Goal: Task Accomplishment & Management: Complete application form

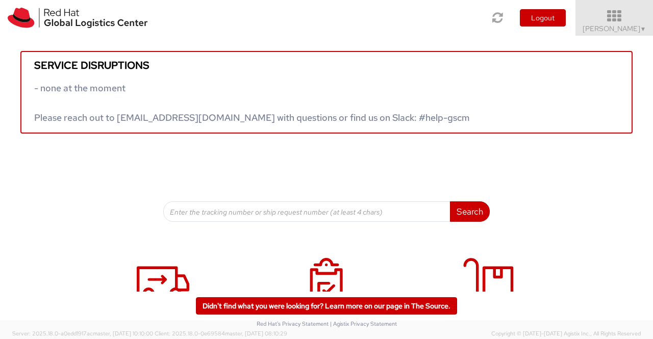
click at [636, 29] on span "Sumitra Hansdah ▼" at bounding box center [615, 28] width 64 height 9
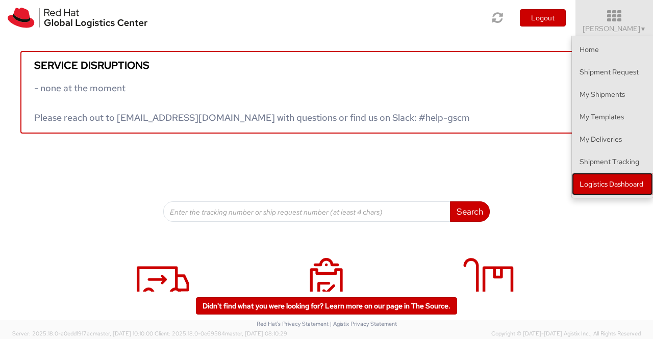
click at [636, 180] on link "Logistics Dashboard" at bounding box center [612, 184] width 81 height 22
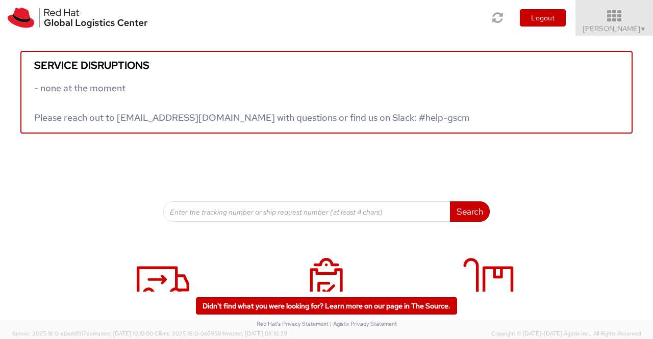
click at [638, 29] on span "Sumitra Hansdah ▼" at bounding box center [615, 28] width 64 height 9
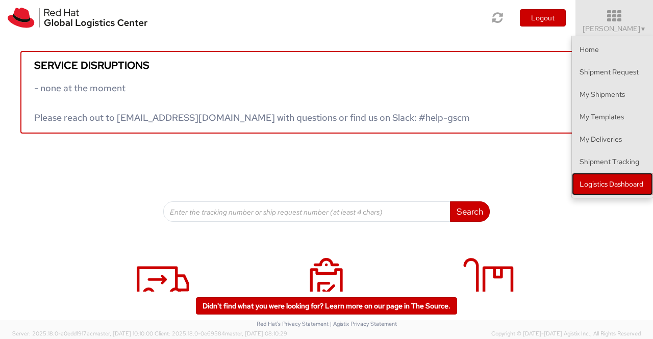
click at [627, 182] on link "Logistics Dashboard" at bounding box center [612, 184] width 81 height 22
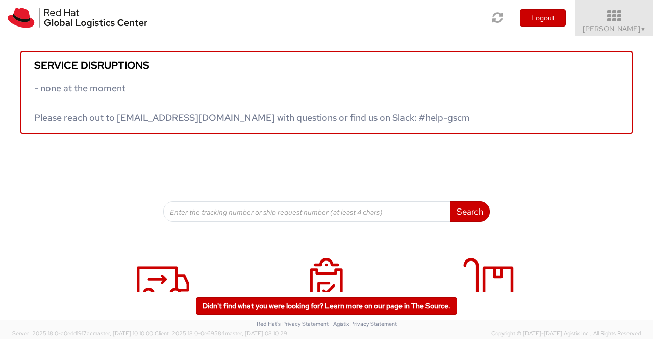
click at [636, 31] on span "Sumitra Hansdah ▼" at bounding box center [615, 28] width 64 height 9
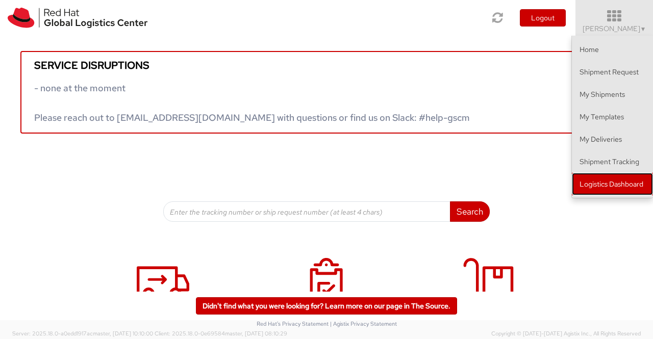
click at [625, 185] on link "Logistics Dashboard" at bounding box center [612, 184] width 81 height 22
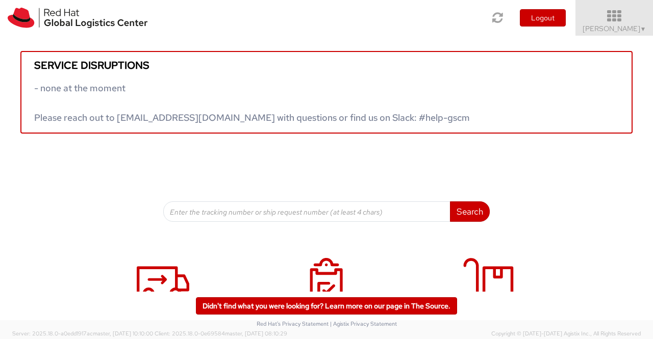
click at [643, 32] on span "▼" at bounding box center [644, 29] width 6 height 8
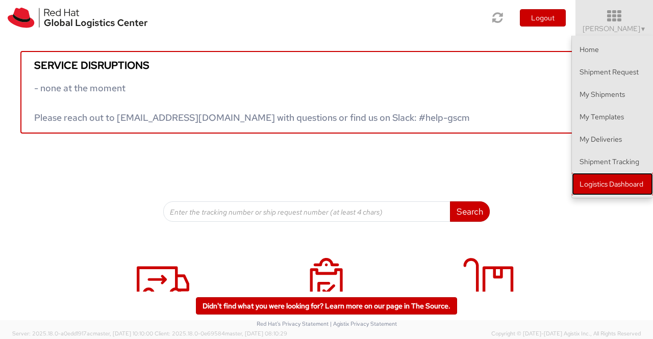
click at [602, 182] on link "Logistics Dashboard" at bounding box center [612, 184] width 81 height 22
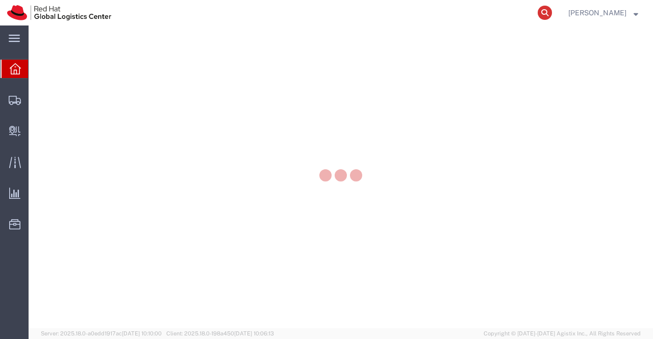
click at [548, 12] on icon at bounding box center [545, 13] width 14 height 14
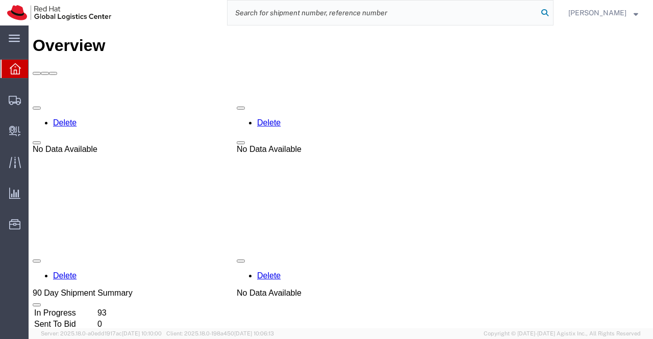
paste input "56593479"
type input "56593479"
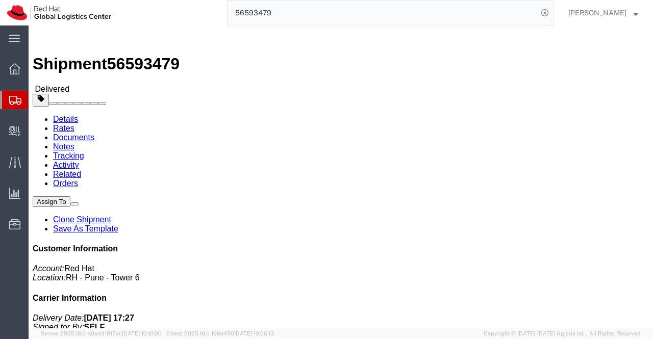
drag, startPoint x: 545, startPoint y: 162, endPoint x: 599, endPoint y: 162, distance: 54.6
click p "Delivery Date: 08/31/2025 17:27 Signed for By: SELF Tracking No: 53594451912 Ca…"
copy b "53594451912"
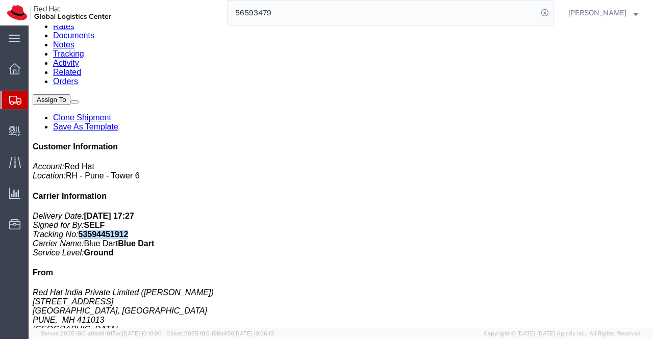
scroll to position [134, 0]
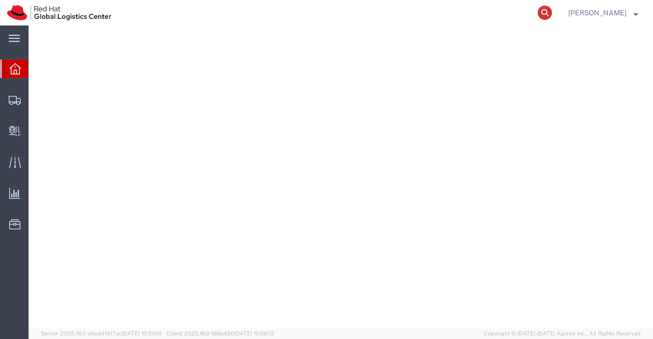
click at [546, 11] on icon at bounding box center [545, 13] width 14 height 14
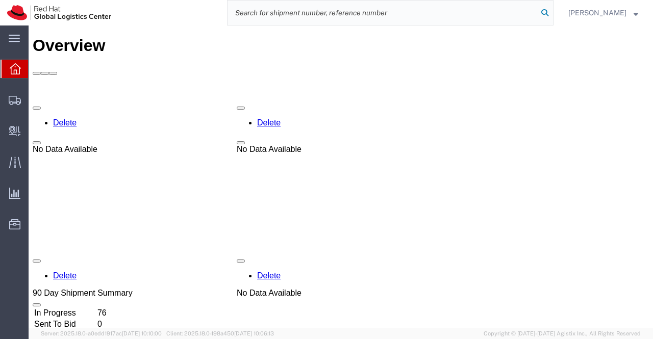
paste input "53594451912"
type input "53594451912"
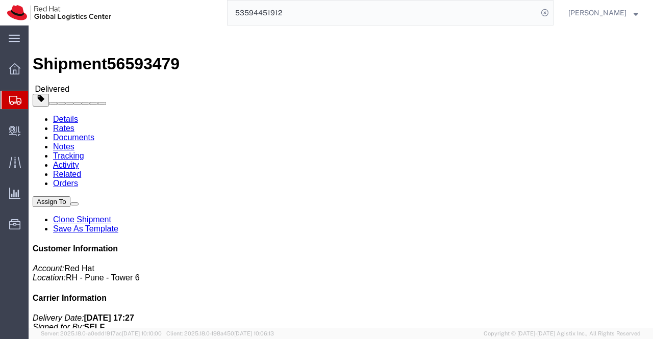
click link "Activity"
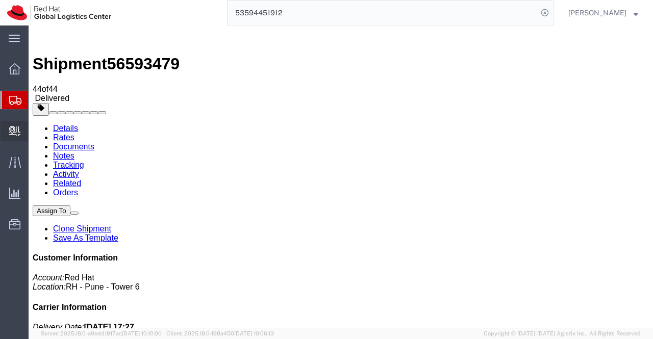
click at [0, 0] on span "Create Delivery" at bounding box center [0, 0] width 0 height 0
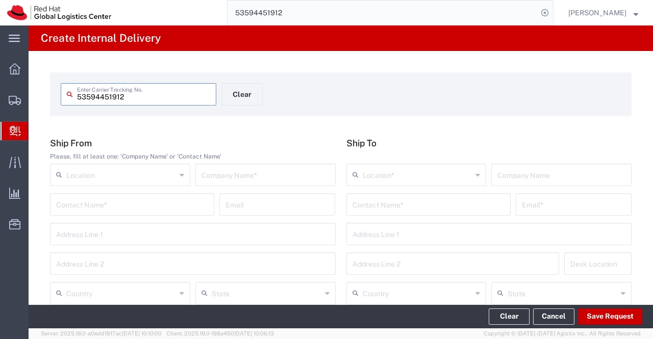
type input "53594451912"
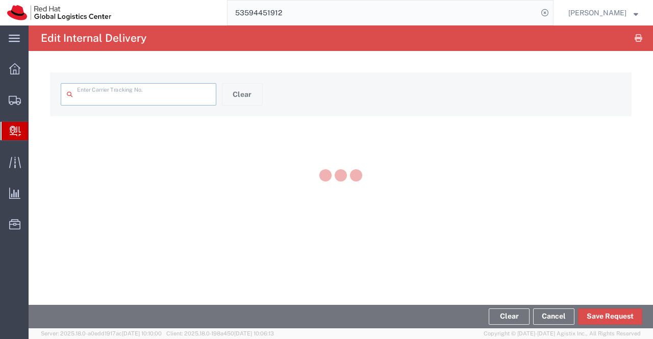
type input "53594451912"
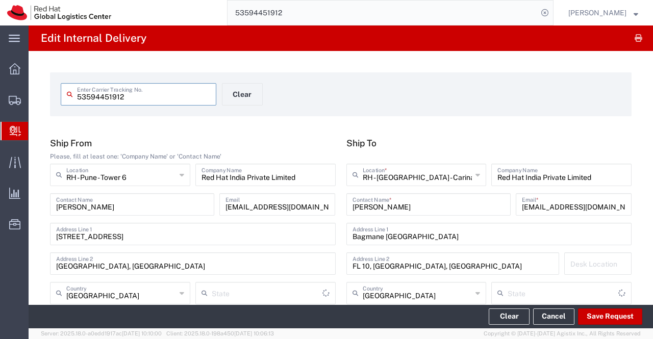
type input "Your Packaging"
type input "Mahārāshtra"
type input "Ground"
type input "[GEOGRAPHIC_DATA]"
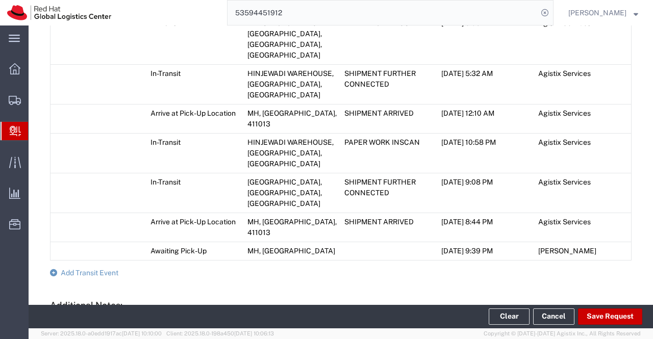
scroll to position [851, 0]
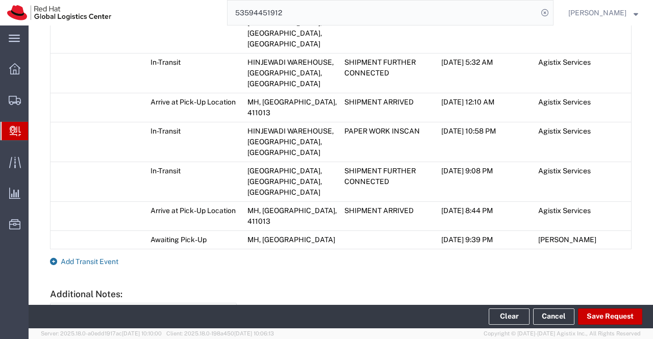
click at [51, 258] on icon at bounding box center [53, 261] width 7 height 7
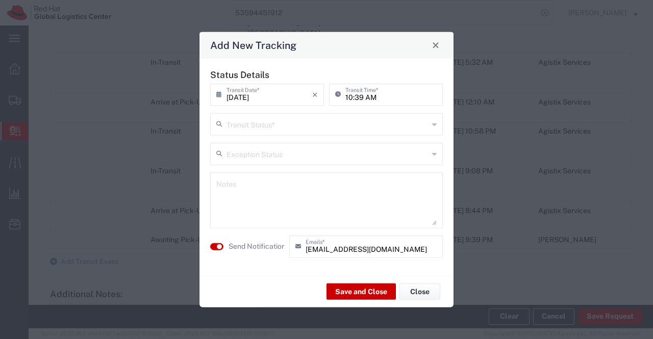
click at [434, 126] on icon at bounding box center [434, 124] width 5 height 16
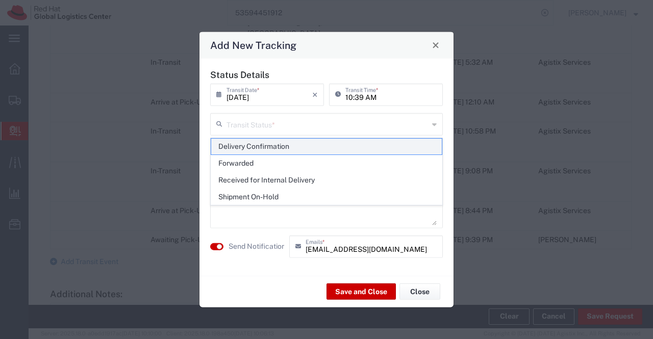
click at [423, 148] on span "Delivery Confirmation" at bounding box center [326, 147] width 231 height 16
type input "Delivery Confirmation"
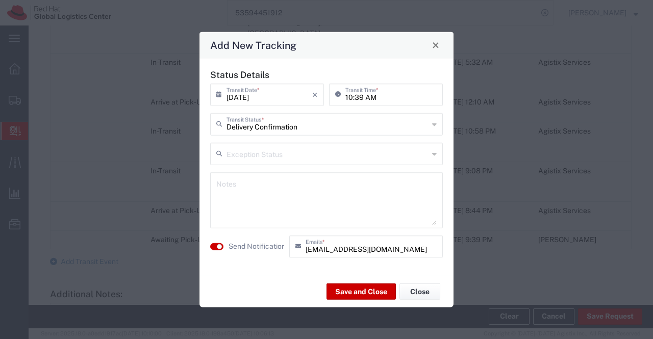
click at [378, 184] on textarea at bounding box center [326, 200] width 221 height 50
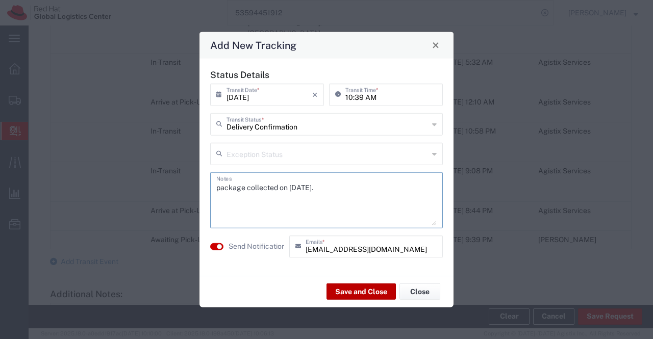
type textarea "package collected on 08th Sept 2025."
click at [354, 294] on button "Save and Close" at bounding box center [361, 292] width 69 height 16
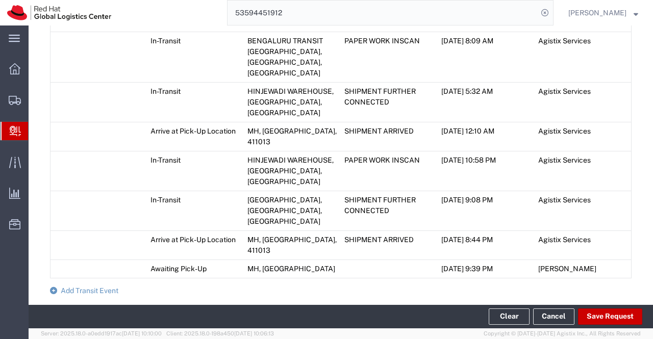
scroll to position [881, 0]
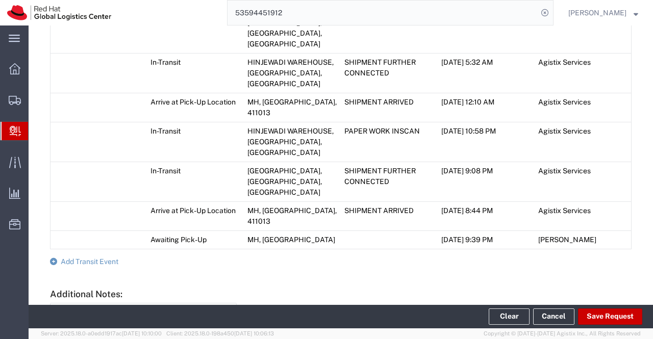
click at [0, 0] on span "Create Delivery" at bounding box center [0, 0] width 0 height 0
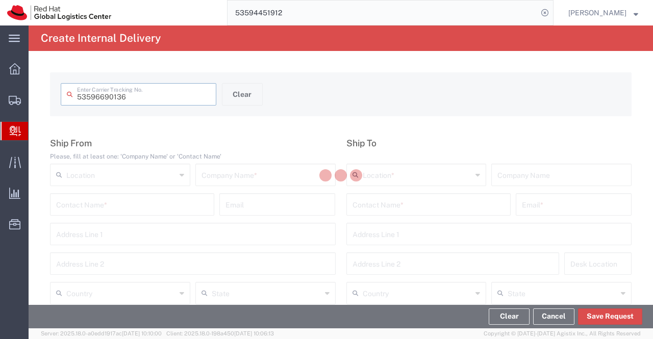
type input "53596690136"
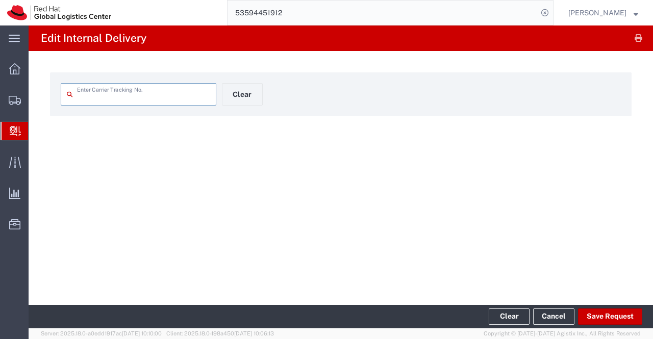
type input "53596690136"
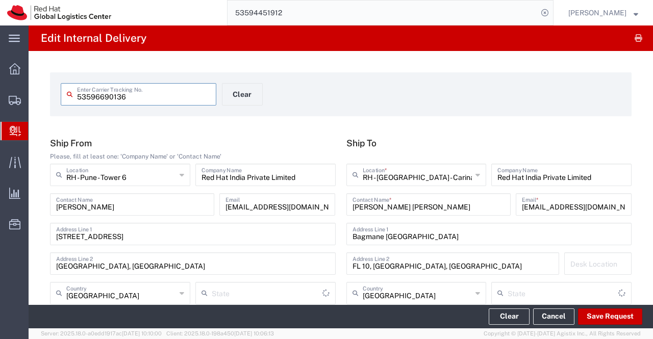
type input "Your Packaging"
type input "Mahārāshtra"
type input "Ground"
type input "[GEOGRAPHIC_DATA]"
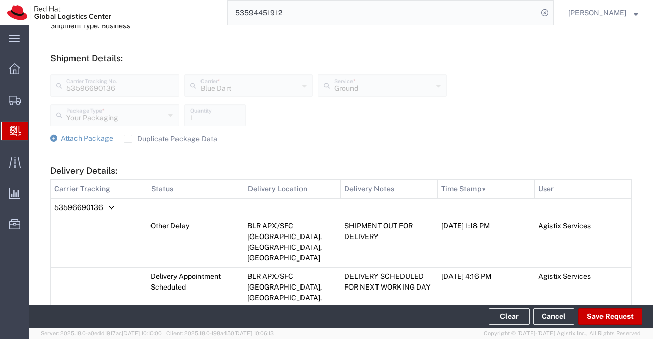
scroll to position [357, 0]
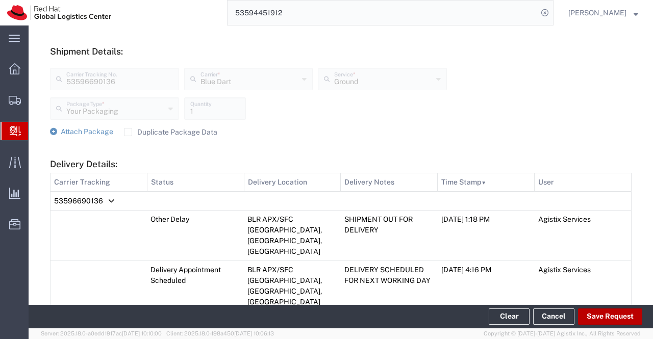
click at [621, 314] on button "Save Request" at bounding box center [610, 317] width 64 height 16
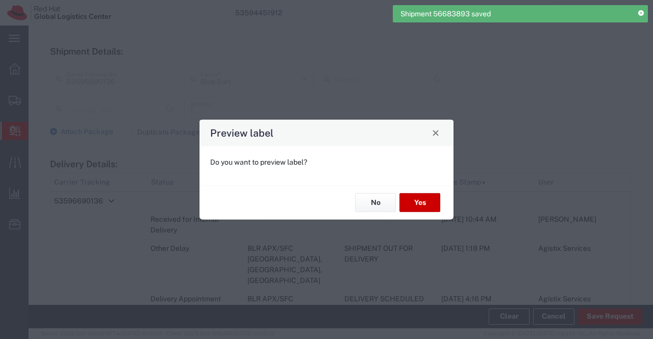
type input "Your Packaging"
type input "Ground"
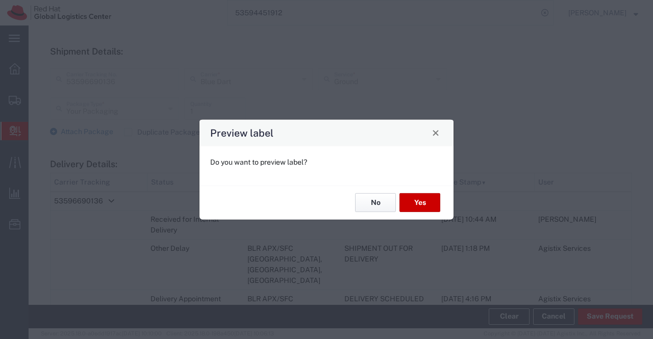
click at [373, 201] on button "No" at bounding box center [375, 202] width 41 height 19
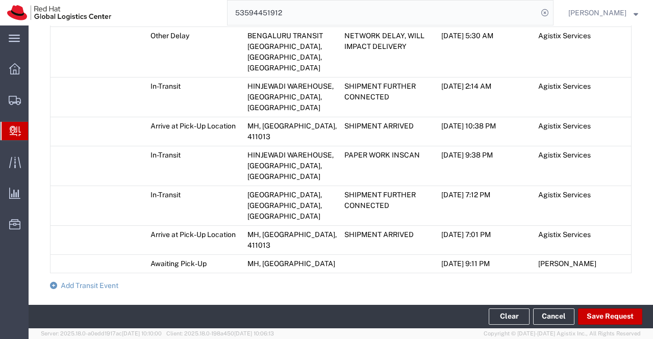
scroll to position [903, 0]
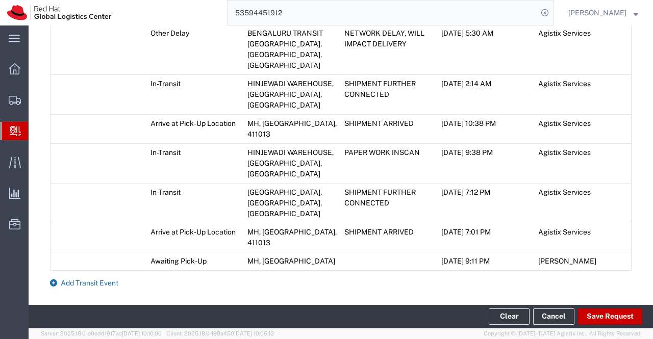
click at [51, 280] on icon at bounding box center [53, 283] width 7 height 7
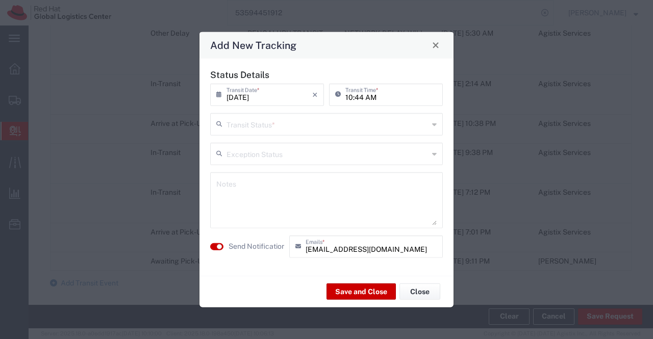
click at [434, 125] on icon at bounding box center [434, 124] width 5 height 16
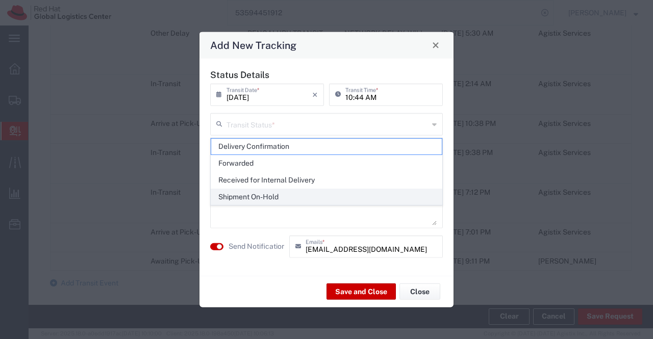
click at [418, 192] on span "Shipment On-Hold" at bounding box center [326, 197] width 231 height 16
type input "Shipment On-Hold"
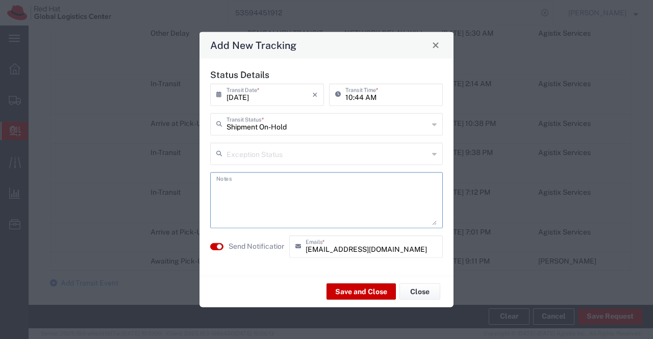
click at [418, 192] on textarea at bounding box center [326, 200] width 221 height 50
drag, startPoint x: 393, startPoint y: 189, endPoint x: 204, endPoint y: 185, distance: 188.9
click at [204, 185] on div "Status Details 09/08/2025 × Transit Date * Cancel Apply 10:44 AM Transit Time *…" at bounding box center [327, 166] width 254 height 217
type textarea "package received on 07th Sept 2025."
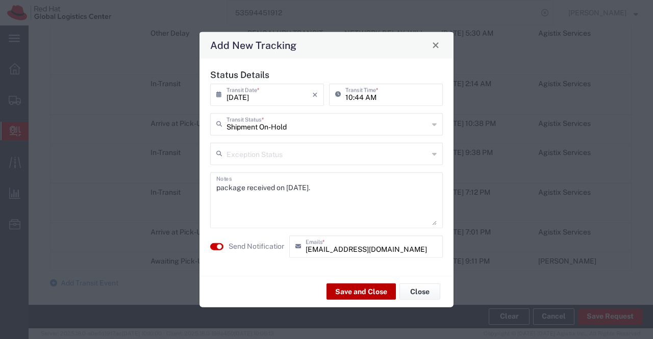
click at [371, 284] on button "Save and Close" at bounding box center [361, 292] width 69 height 16
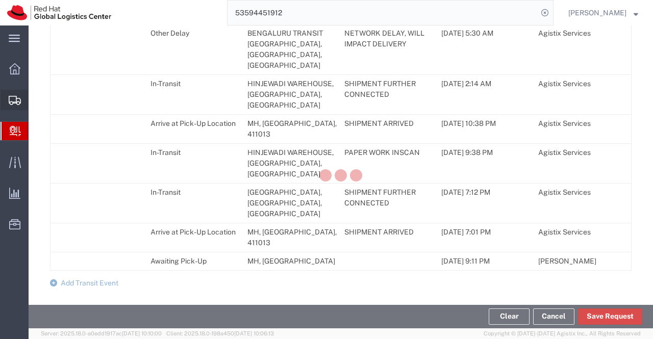
scroll to position [932, 0]
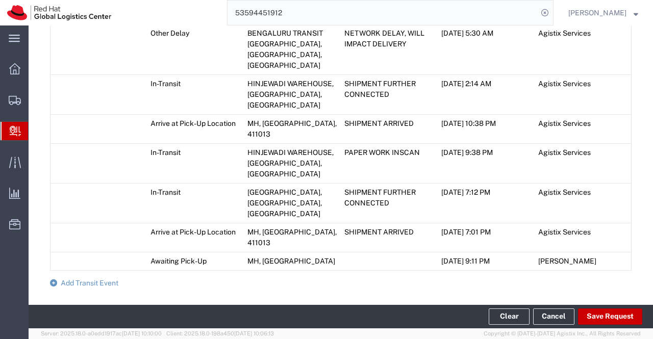
click at [0, 0] on span "Create Delivery" at bounding box center [0, 0] width 0 height 0
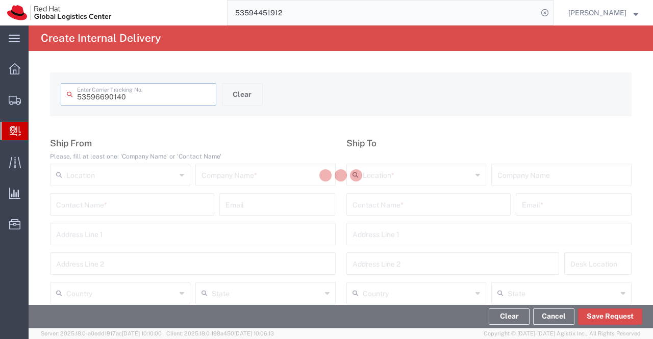
type input "53596690140"
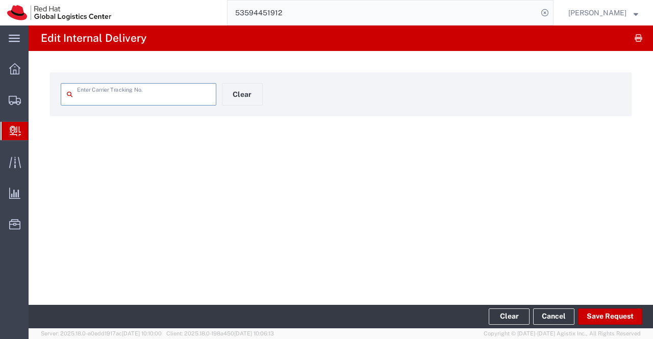
type input "53596690140"
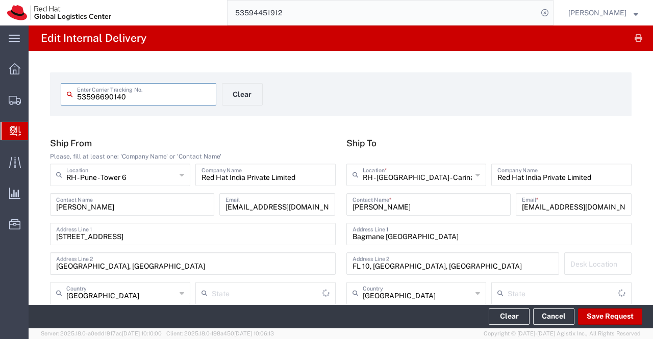
type input "Your Packaging"
type input "Mahārāshtra"
type input "Ground"
type input "[GEOGRAPHIC_DATA]"
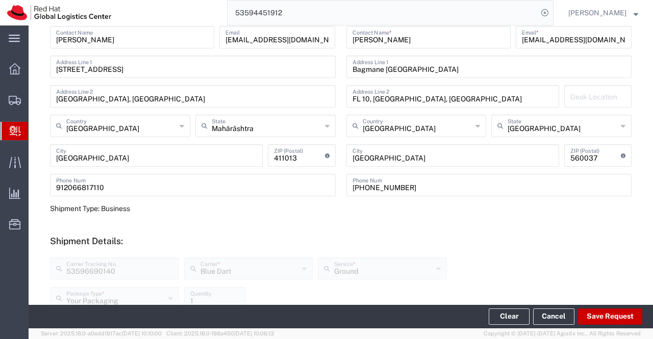
scroll to position [102, 0]
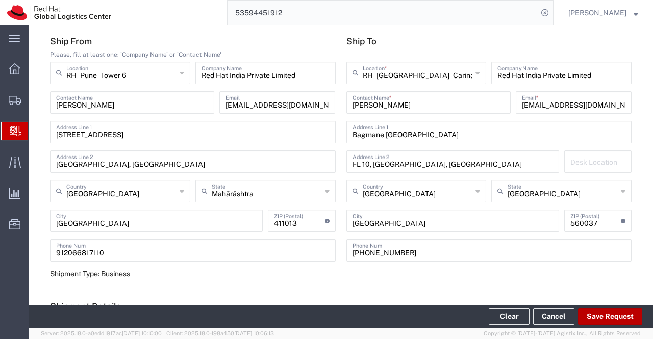
click at [625, 319] on button "Save Request" at bounding box center [610, 317] width 64 height 16
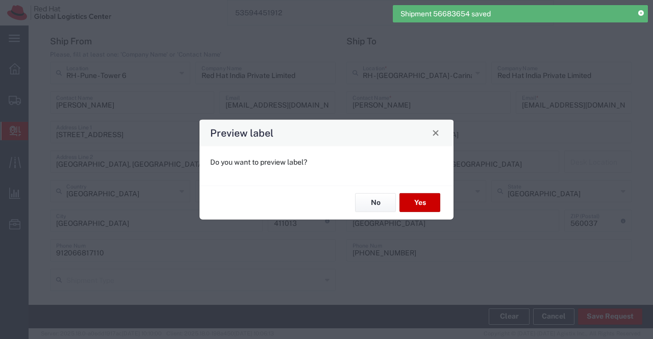
type input "Your Packaging"
type input "Ground"
click at [379, 206] on button "No" at bounding box center [375, 202] width 41 height 19
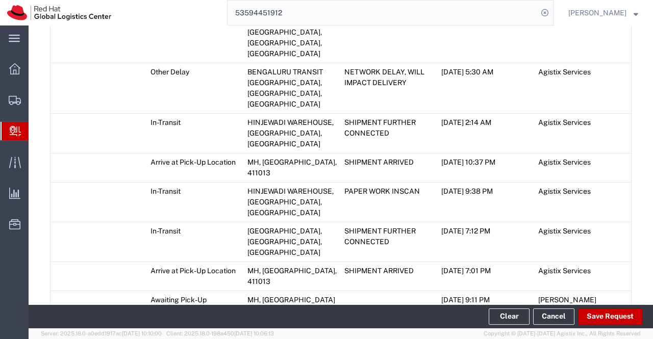
scroll to position [868, 0]
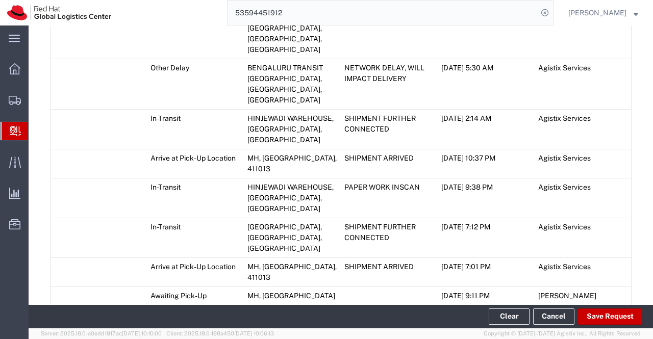
click at [55, 314] on icon at bounding box center [53, 317] width 7 height 7
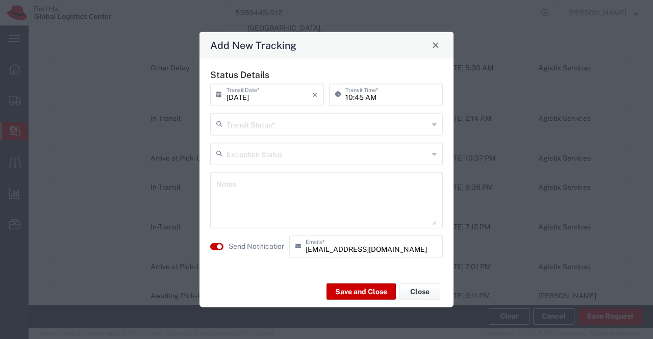
click at [434, 126] on icon at bounding box center [434, 124] width 5 height 16
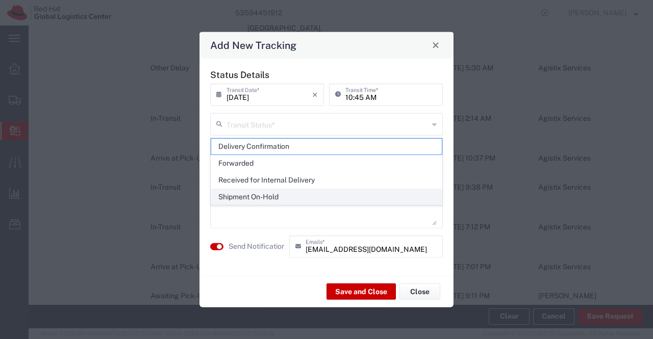
click at [419, 197] on span "Shipment On-Hold" at bounding box center [326, 197] width 231 height 16
type input "Shipment On-Hold"
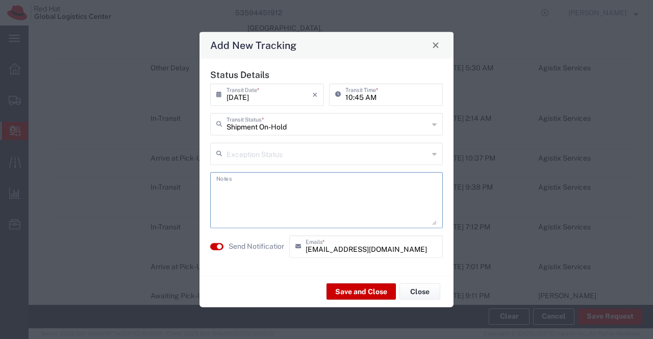
click at [397, 209] on textarea at bounding box center [326, 200] width 221 height 50
paste textarea "package received on 07th Sept 2025."
type textarea "package received on 07th Sept 2025."
click at [360, 295] on button "Save and Close" at bounding box center [361, 292] width 69 height 16
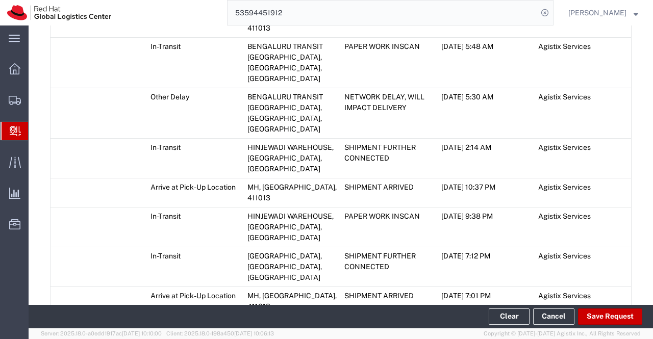
scroll to position [896, 0]
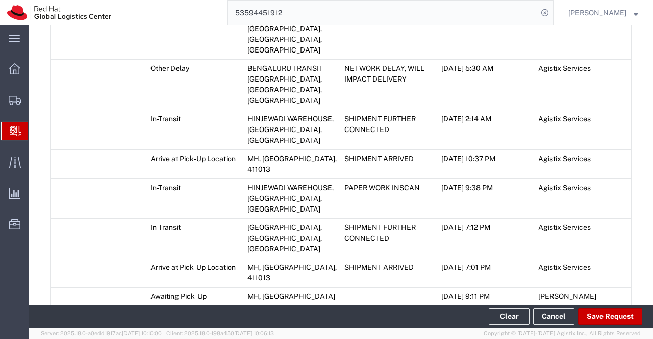
click at [0, 0] on span "Create Delivery" at bounding box center [0, 0] width 0 height 0
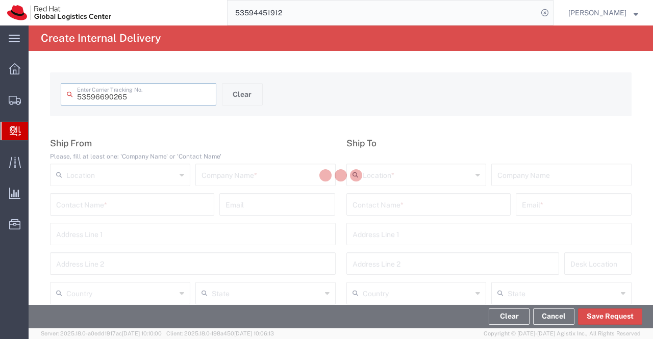
type input "53596690265"
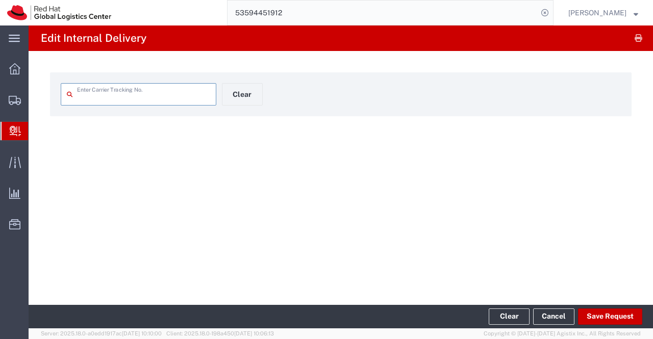
type input "53596690265"
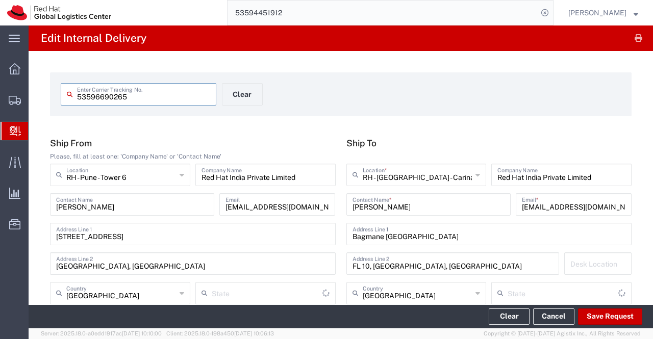
type input "Your Packaging"
type input "Mahārāshtra"
type input "Ground"
type input "[GEOGRAPHIC_DATA]"
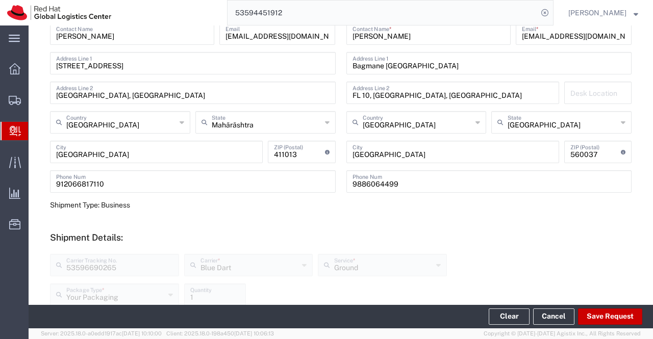
scroll to position [255, 0]
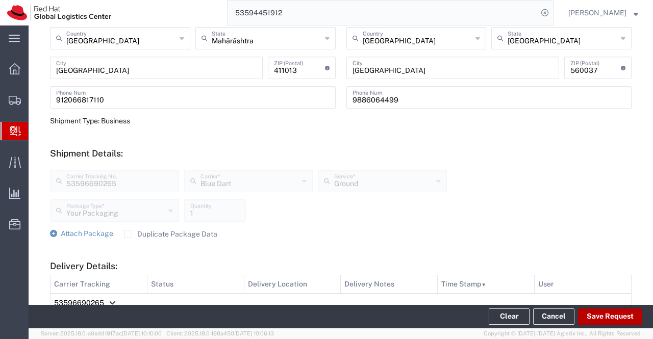
click at [624, 315] on button "Save Request" at bounding box center [610, 317] width 64 height 16
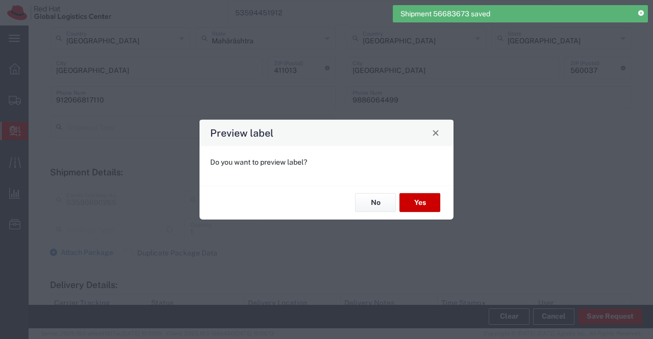
type input "Your Packaging"
type input "Ground"
click at [363, 198] on button "No" at bounding box center [375, 202] width 41 height 19
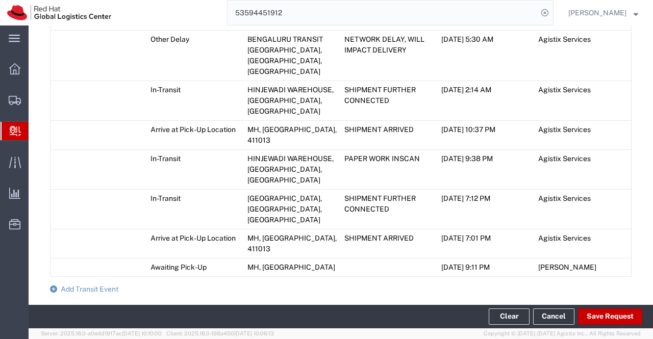
scroll to position [903, 0]
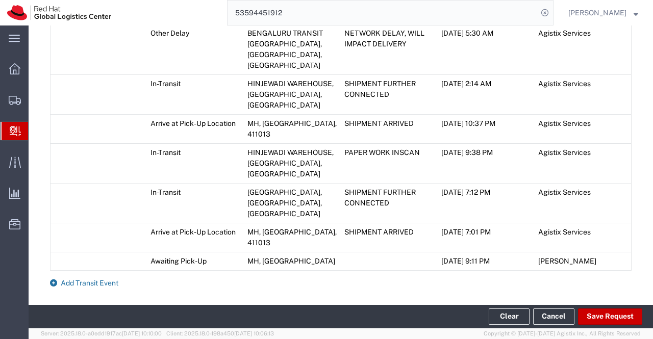
click at [55, 280] on icon at bounding box center [53, 283] width 7 height 7
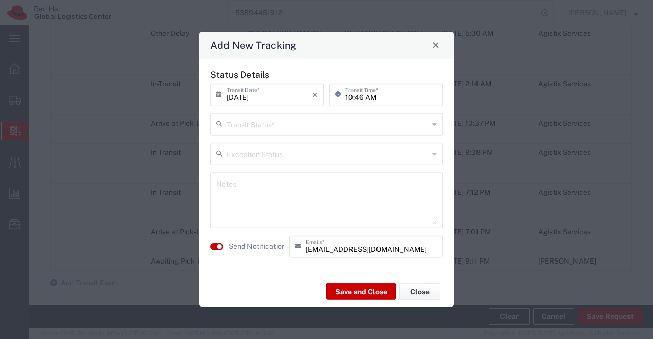
click at [435, 126] on icon at bounding box center [434, 124] width 5 height 16
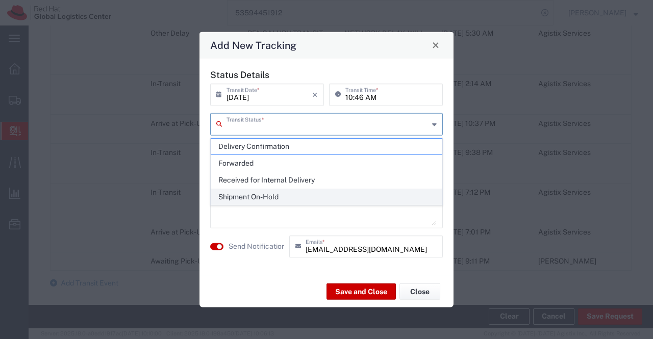
click at [404, 193] on span "Shipment On-Hold" at bounding box center [326, 197] width 231 height 16
type input "Shipment On-Hold"
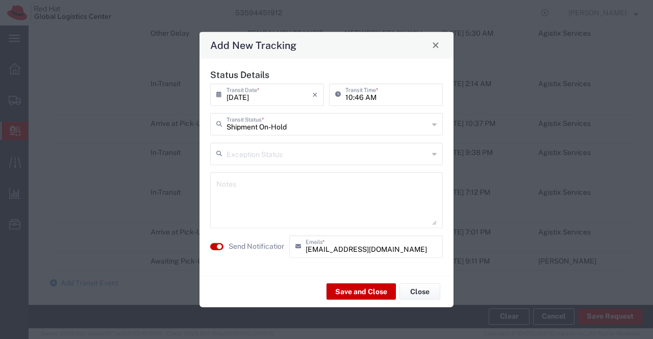
click at [404, 193] on textarea at bounding box center [326, 200] width 221 height 50
paste textarea "package received on 07th Sept 2025."
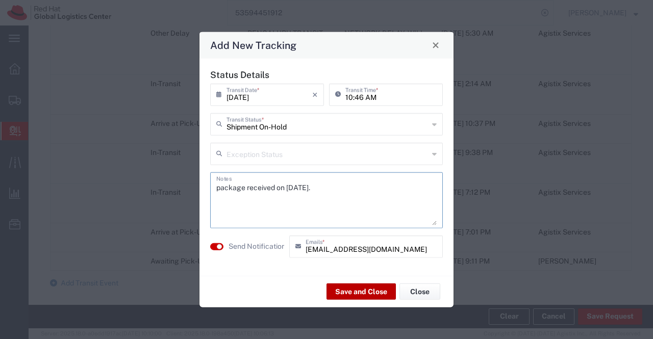
type textarea "package received on 07th Sept 2025."
click at [360, 289] on button "Save and Close" at bounding box center [361, 292] width 69 height 16
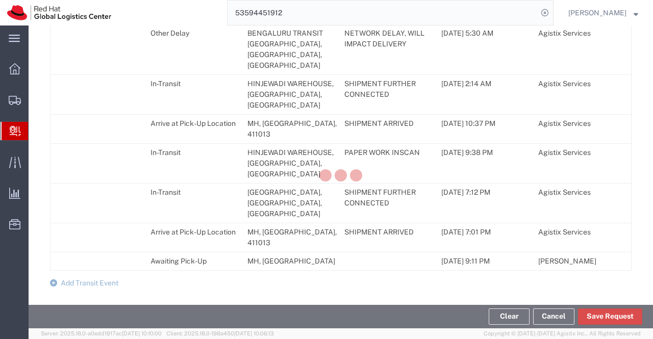
scroll to position [932, 0]
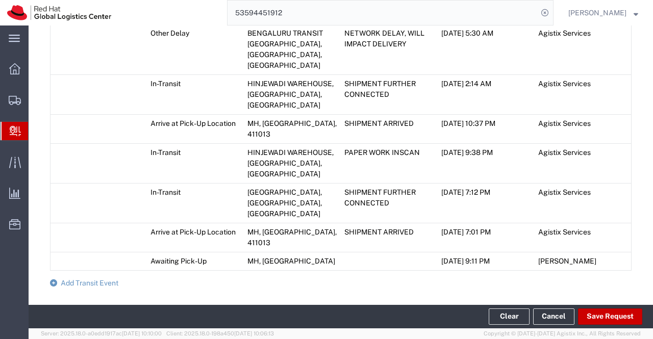
click at [0, 0] on span "Create Delivery" at bounding box center [0, 0] width 0 height 0
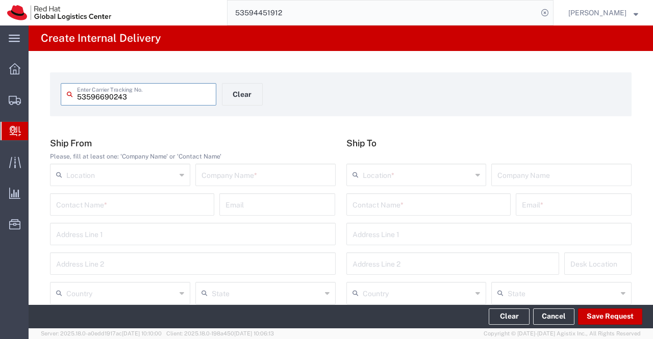
type input "53596690243"
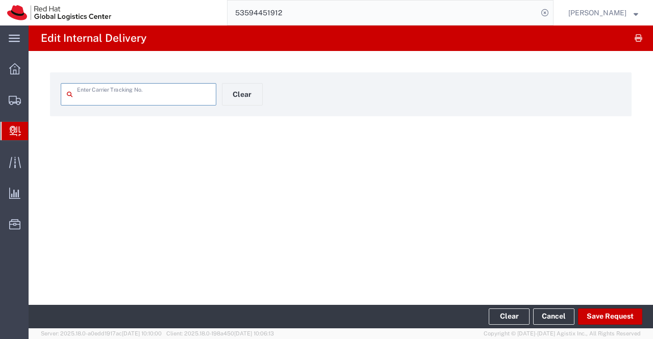
type input "53596690243"
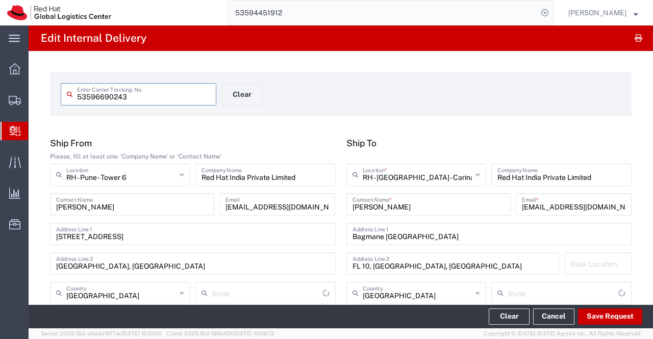
type input "Your Packaging"
type input "Mahārāshtra"
type input "Ground"
type input "[GEOGRAPHIC_DATA]"
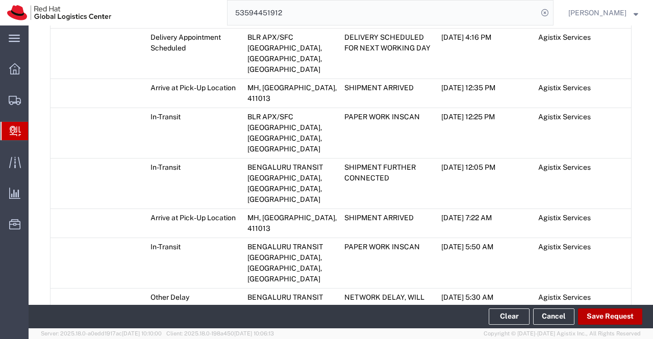
scroll to position [613, 0]
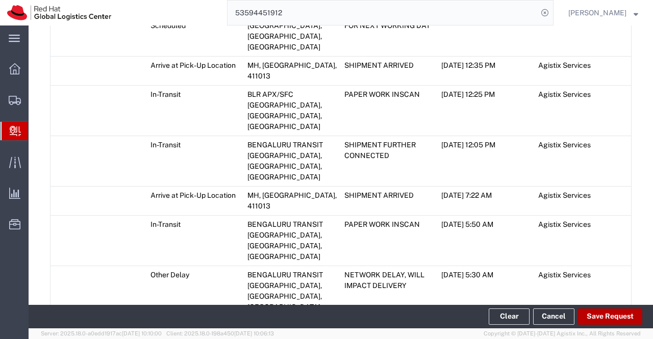
click at [623, 321] on button "Save Request" at bounding box center [610, 317] width 64 height 16
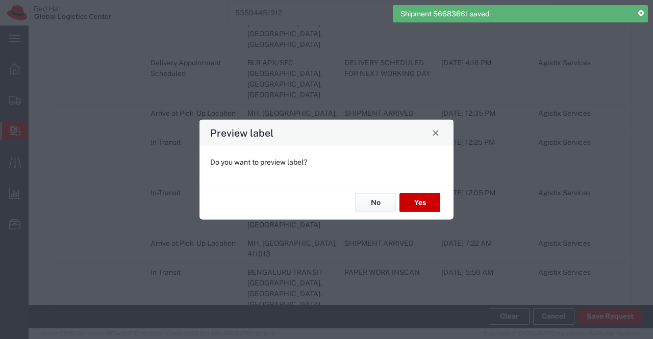
scroll to position [631, 0]
type input "Your Packaging"
type input "Ground"
click at [383, 203] on button "No" at bounding box center [375, 202] width 41 height 19
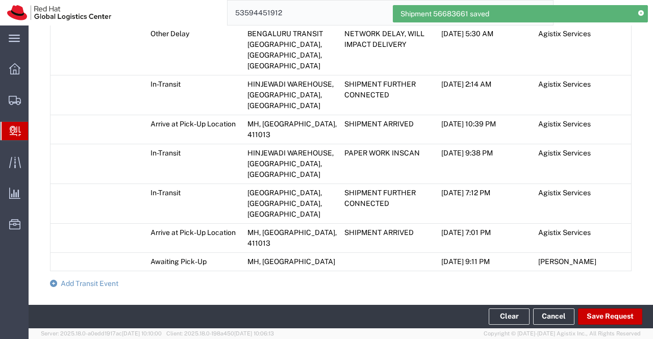
scroll to position [903, 0]
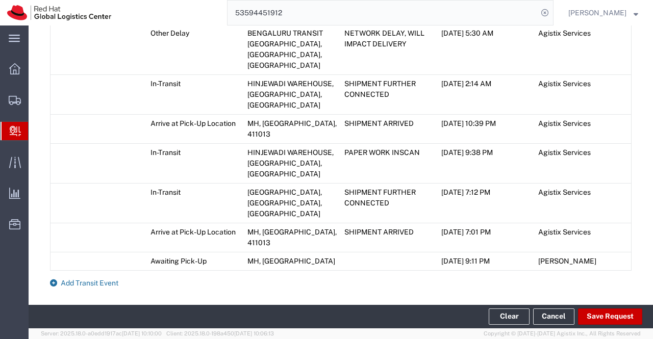
click at [53, 280] on icon at bounding box center [53, 283] width 7 height 7
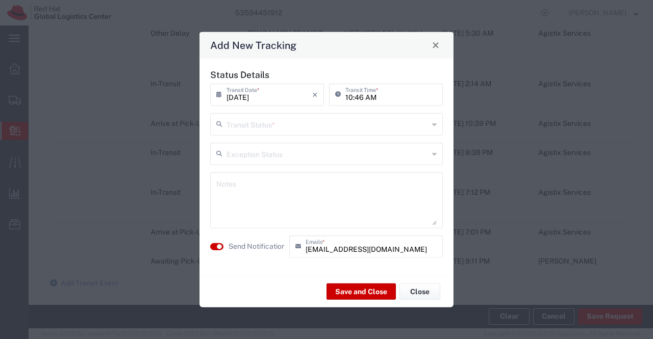
click at [432, 128] on icon at bounding box center [434, 124] width 5 height 16
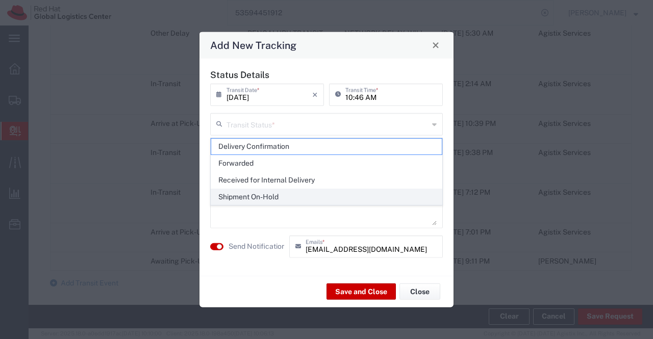
click at [397, 201] on span "Shipment On-Hold" at bounding box center [326, 197] width 231 height 16
type input "Shipment On-Hold"
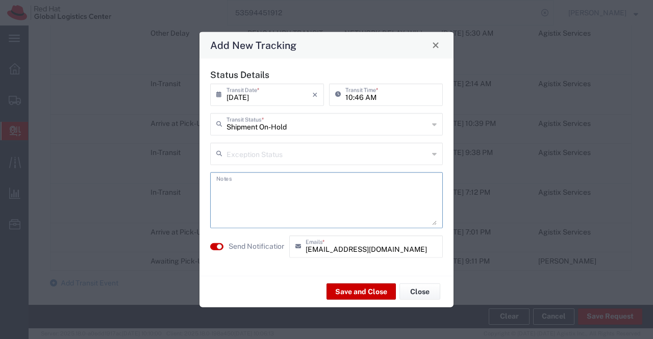
click at [397, 201] on textarea at bounding box center [326, 200] width 221 height 50
paste textarea "package received on 07th Sept 2025."
type textarea "package received on 07th Sept 2025."
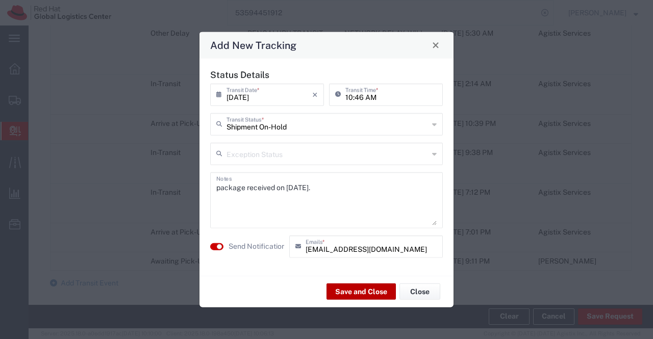
click at [353, 290] on button "Save and Close" at bounding box center [361, 292] width 69 height 16
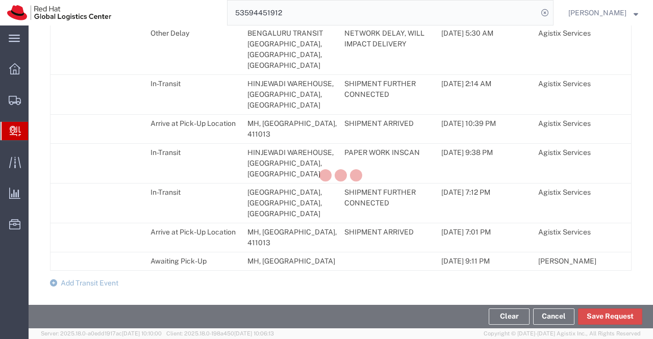
scroll to position [932, 0]
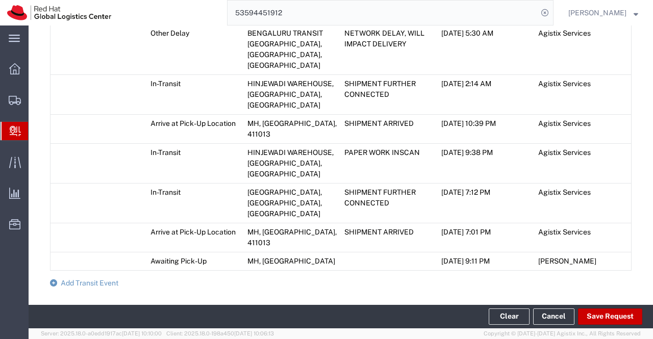
click at [0, 0] on span "Create Delivery" at bounding box center [0, 0] width 0 height 0
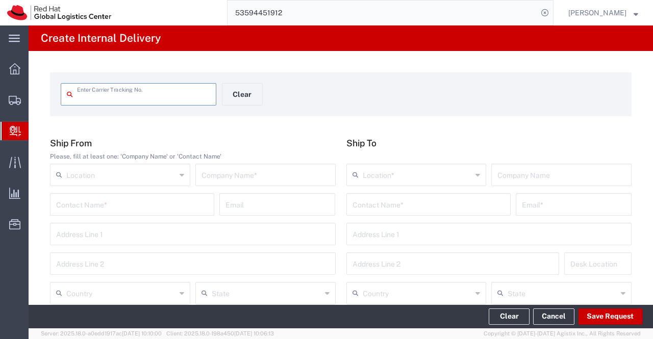
click at [296, 176] on input "text" at bounding box center [266, 174] width 128 height 18
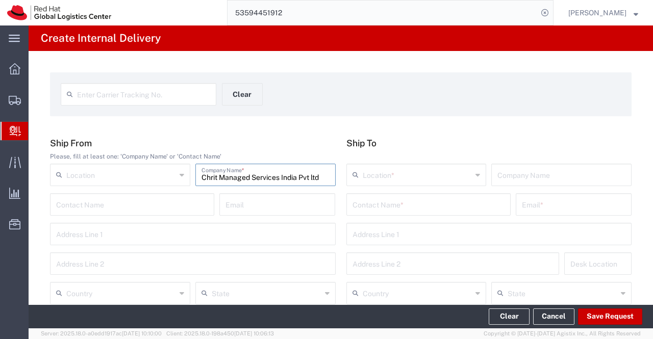
type input "Chrit Managed Services India Pvt ltd"
click at [78, 232] on input "text" at bounding box center [193, 234] width 274 height 18
drag, startPoint x: 182, startPoint y: 236, endPoint x: 260, endPoint y: 238, distance: 78.6
click at [260, 238] on input "M. S. Trust Complex, No. 10, DVG Road,Basavanagudi" at bounding box center [193, 234] width 274 height 18
type input "M. S. Trust Complex, No. 10, DVG Road"
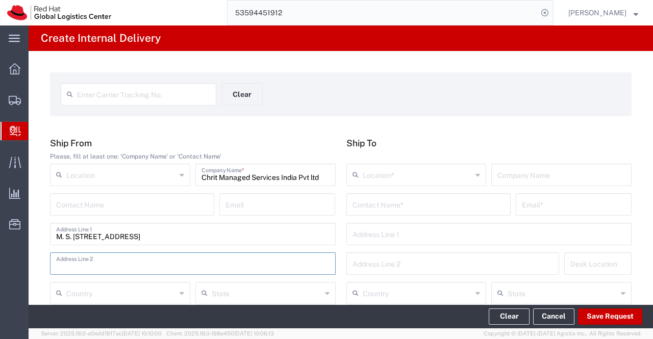
click at [102, 265] on input "text" at bounding box center [193, 263] width 274 height 18
paste input ",Basavanagudi"
click at [58, 267] on input ",Basavanagudi" at bounding box center [193, 263] width 274 height 18
type input "Basavanagudi, Bangalore - 560004"
click at [408, 212] on input "text" at bounding box center [429, 204] width 152 height 18
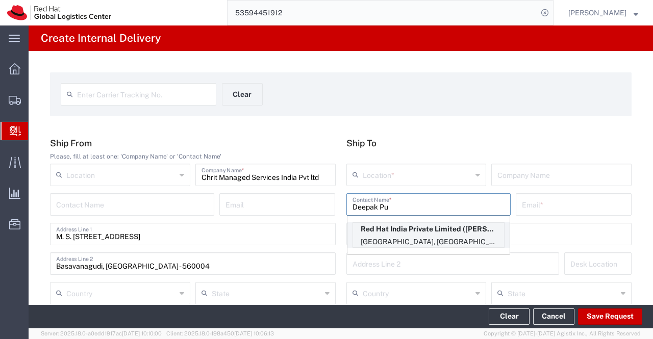
type input "Deepak Pu"
click at [416, 236] on p "Bagmane Constellation Business Park, FL 10, East Tower, Carina Building, FLEX, …" at bounding box center [428, 242] width 151 height 13
type input "RH - [GEOGRAPHIC_DATA] - Carina"
type input "Red Hat India Private Limited"
type input "Deepak Pudipeddi"
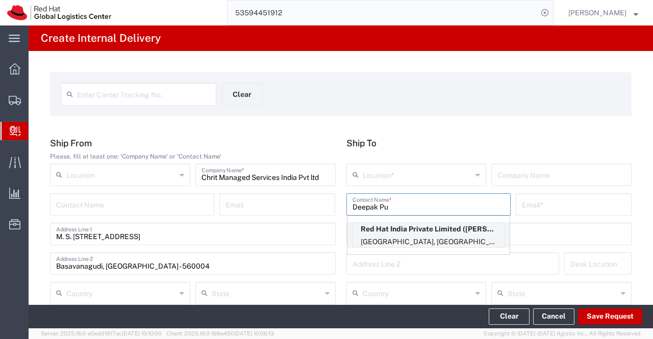
type input "dpudiped@redhat.com"
type input "Bagmane [GEOGRAPHIC_DATA]"
type input "FL 10, [GEOGRAPHIC_DATA], [GEOGRAPHIC_DATA]"
type input "FLEX"
type input "[GEOGRAPHIC_DATA]"
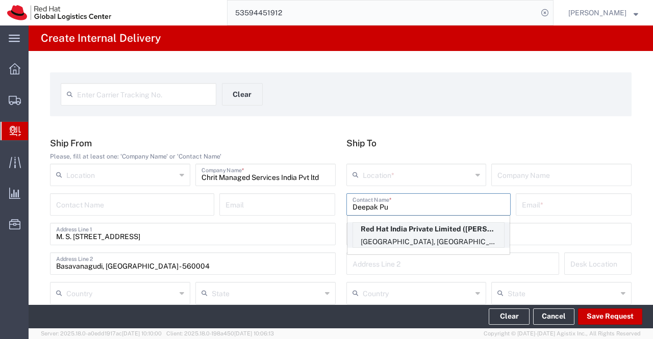
type input "[GEOGRAPHIC_DATA]"
type input "560037"
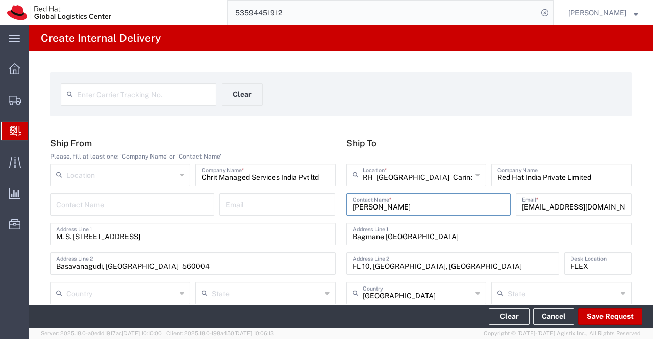
type input "[GEOGRAPHIC_DATA]"
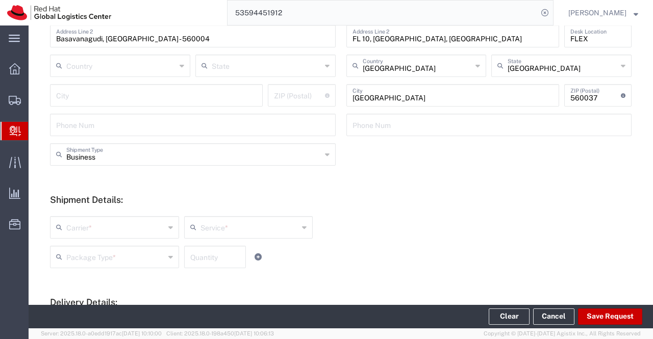
scroll to position [255, 0]
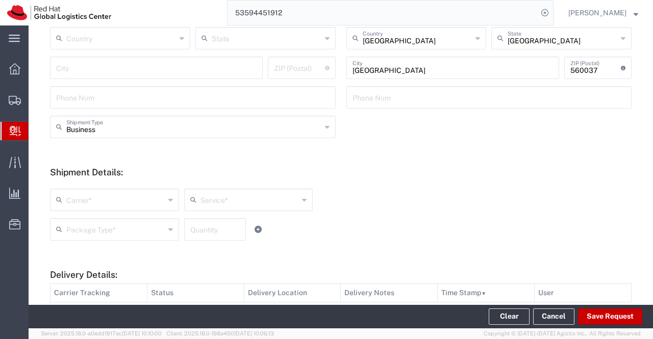
click at [169, 201] on icon at bounding box center [170, 200] width 5 height 16
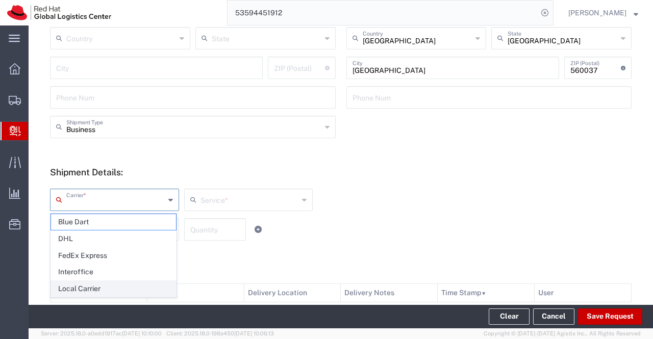
click at [127, 288] on span "Local Carrier" at bounding box center [113, 289] width 125 height 16
type input "Local Carrier"
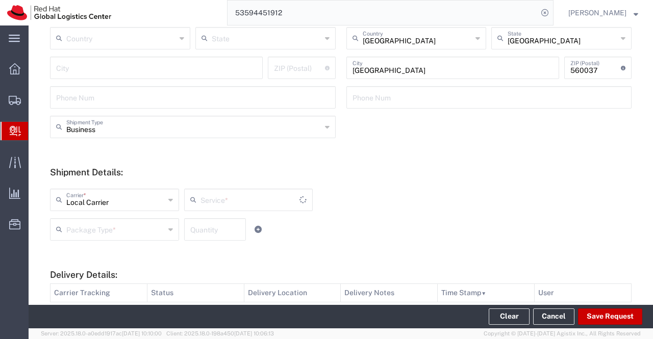
type input "Local_Ground"
click at [168, 230] on icon at bounding box center [170, 230] width 5 height 16
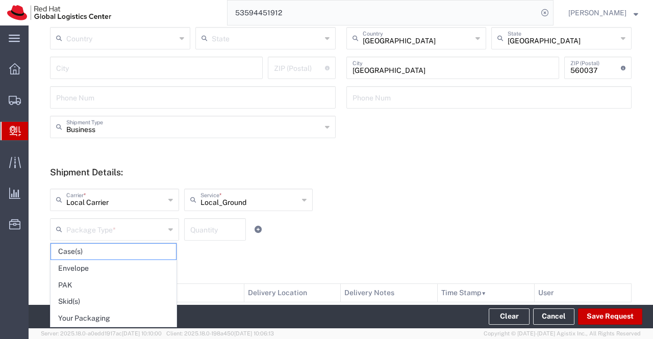
drag, startPoint x: 151, startPoint y: 318, endPoint x: 240, endPoint y: 237, distance: 120.3
click at [148, 315] on span "Your Packaging" at bounding box center [113, 319] width 125 height 16
type input "Your Packaging"
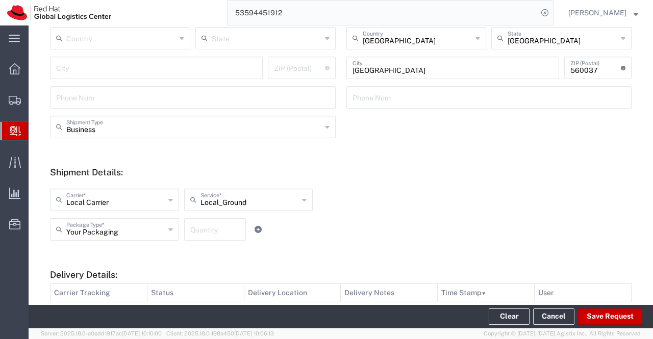
click at [224, 227] on input "number" at bounding box center [215, 229] width 50 height 18
type input "2"
click at [461, 202] on div "Local Carrier Carrier * Blue Dart DHL FedEx Express Interoffice Local Carrier L…" at bounding box center [266, 204] width 439 height 30
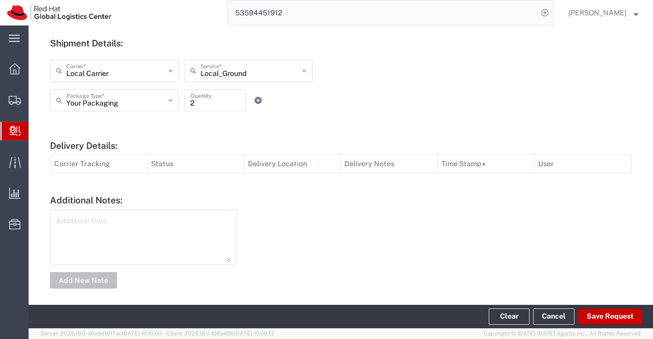
scroll to position [390, 0]
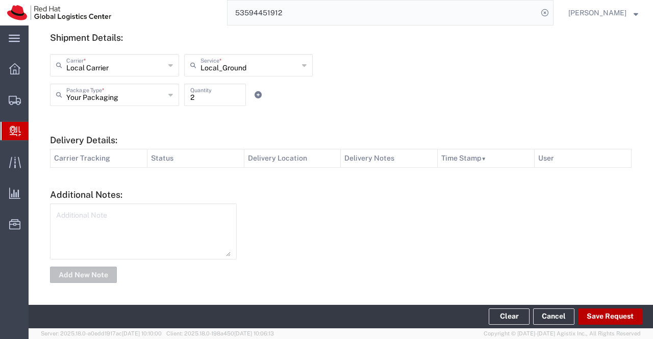
click at [622, 316] on button "Save Request" at bounding box center [610, 317] width 64 height 16
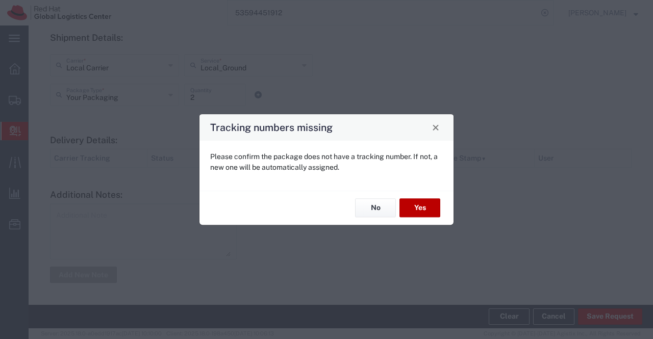
click at [424, 209] on button "Yes" at bounding box center [420, 208] width 41 height 19
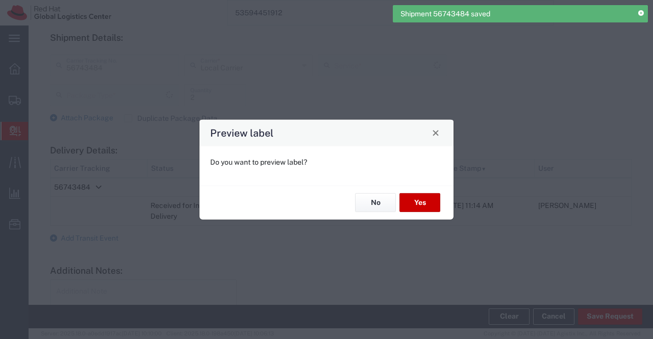
type input "Your Packaging"
type input "Local_Ground"
click at [371, 202] on button "No" at bounding box center [375, 202] width 41 height 19
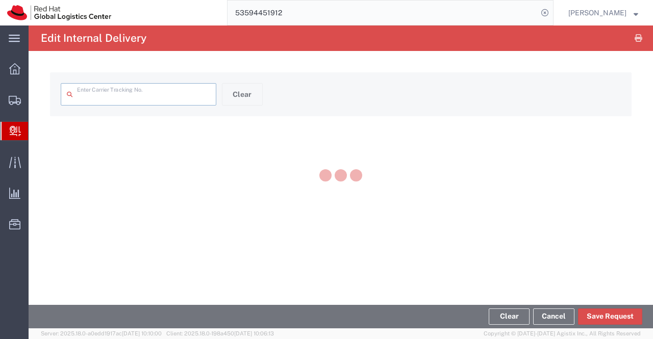
type input "56743484"
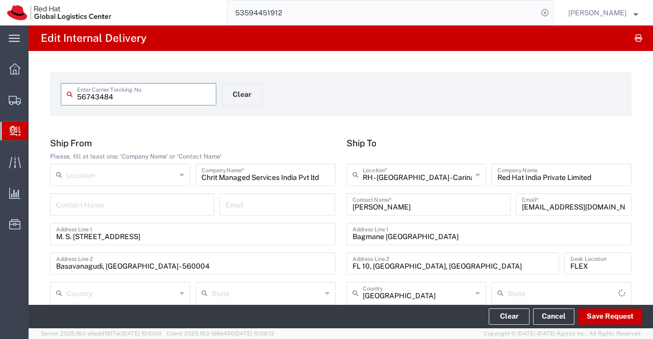
type input "Your Packaging"
type input "Local_Ground"
type input "[GEOGRAPHIC_DATA]"
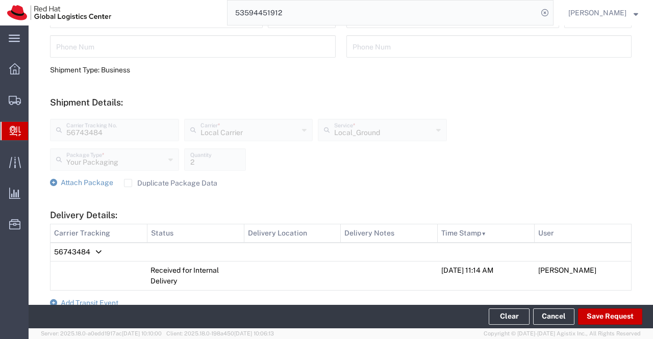
scroll to position [447, 0]
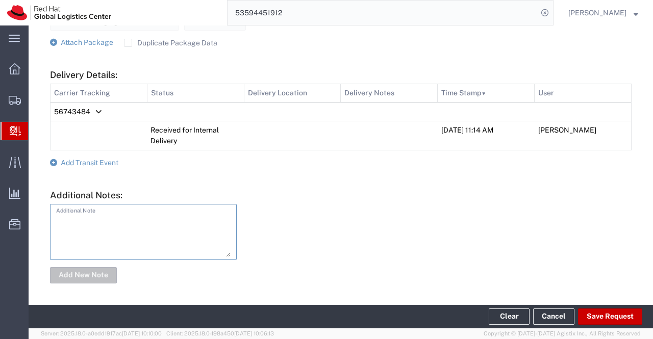
click at [222, 225] on textarea at bounding box center [143, 232] width 175 height 50
type textarea "IT Asset."
click at [91, 275] on button "Add New Note" at bounding box center [83, 275] width 67 height 16
click at [52, 162] on icon at bounding box center [53, 162] width 7 height 7
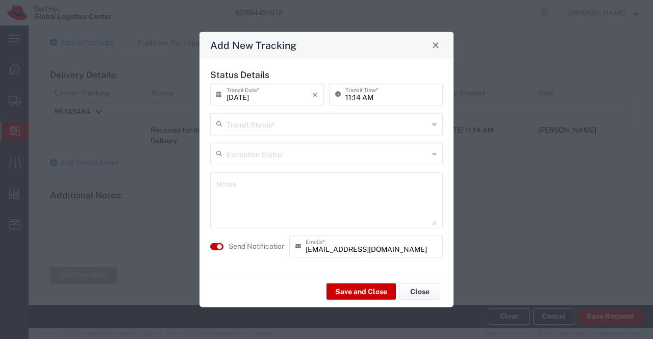
click at [434, 123] on icon at bounding box center [434, 124] width 5 height 16
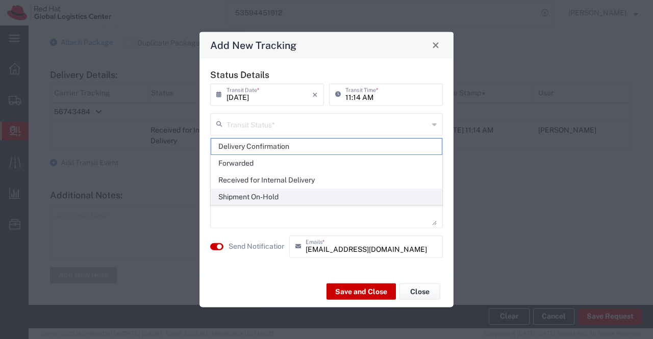
click at [398, 199] on span "Shipment On-Hold" at bounding box center [326, 197] width 231 height 16
type input "Shipment On-Hold"
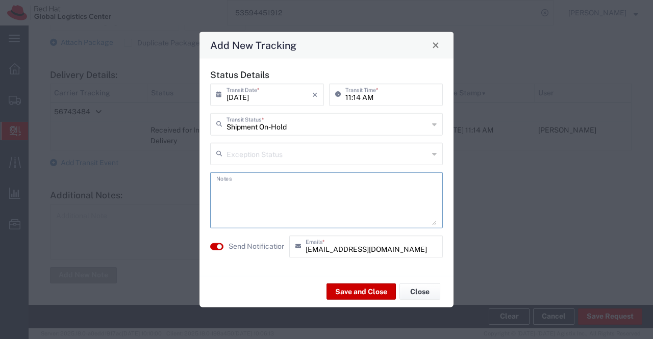
click at [398, 199] on textarea at bounding box center [326, 200] width 221 height 50
type textarea "package received on 06th Sept 2025."
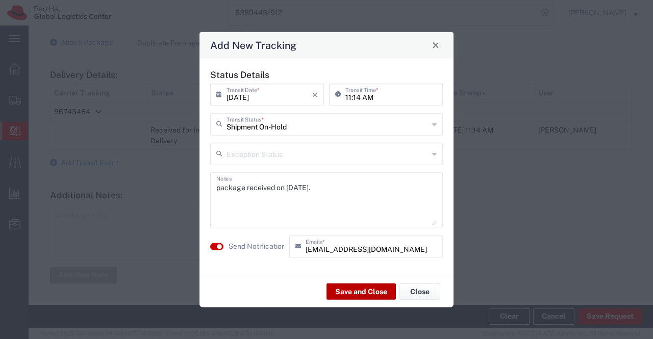
click at [336, 288] on button "Save and Close" at bounding box center [361, 292] width 69 height 16
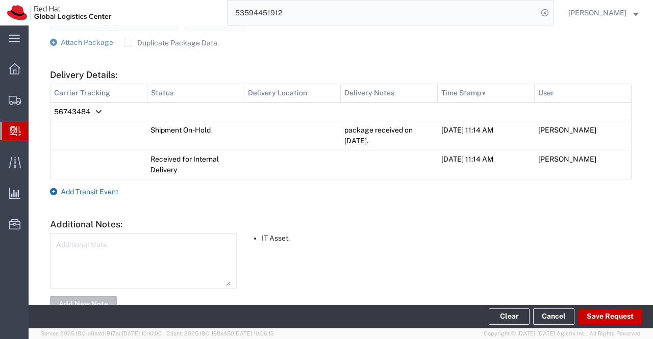
click at [54, 189] on icon at bounding box center [53, 191] width 7 height 7
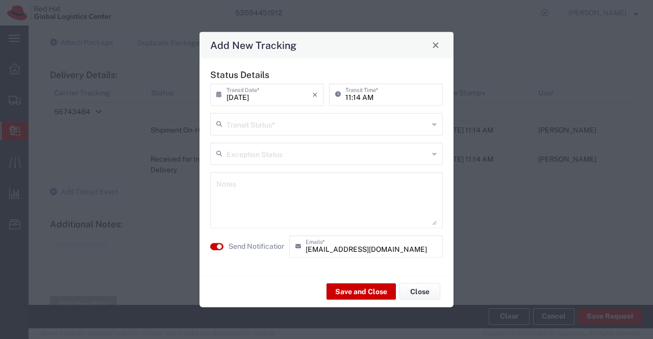
click at [436, 124] on icon at bounding box center [434, 124] width 5 height 16
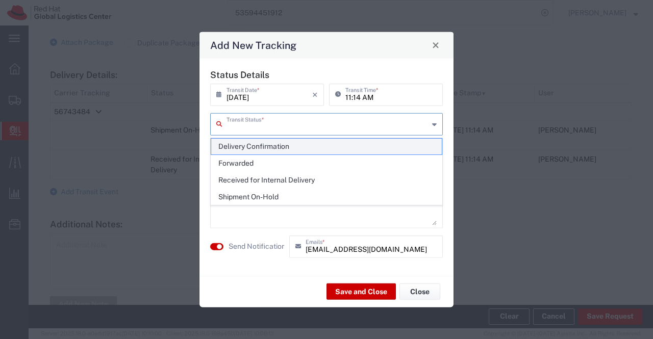
click at [425, 150] on span "Delivery Confirmation" at bounding box center [326, 147] width 231 height 16
type input "Delivery Confirmation"
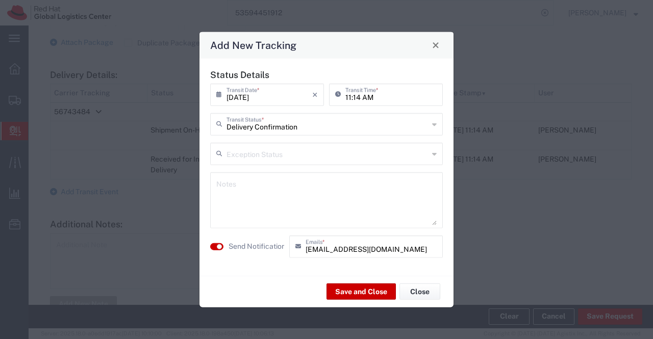
click at [351, 207] on textarea at bounding box center [326, 200] width 221 height 50
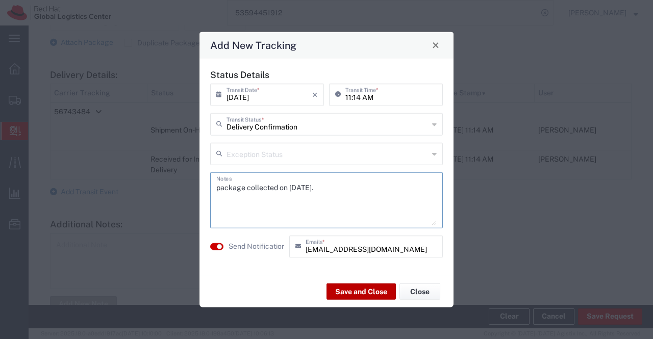
type textarea "package collected on 08th Sept 2025."
click at [365, 292] on button "Save and Close" at bounding box center [361, 292] width 69 height 16
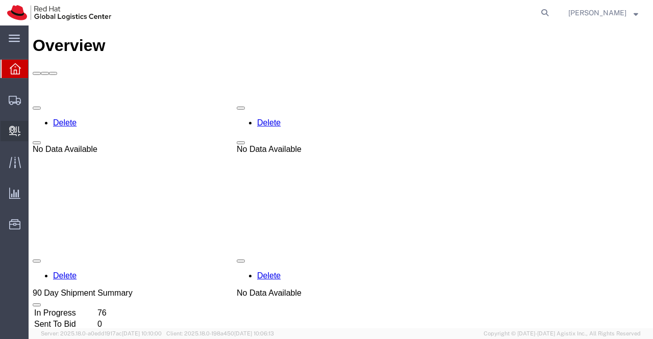
click at [0, 0] on span "Create Delivery" at bounding box center [0, 0] width 0 height 0
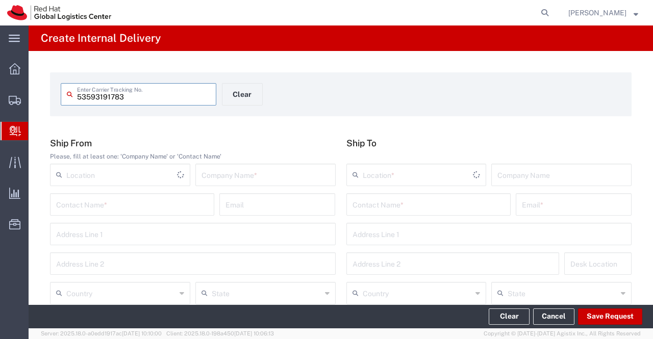
type input "53593191783"
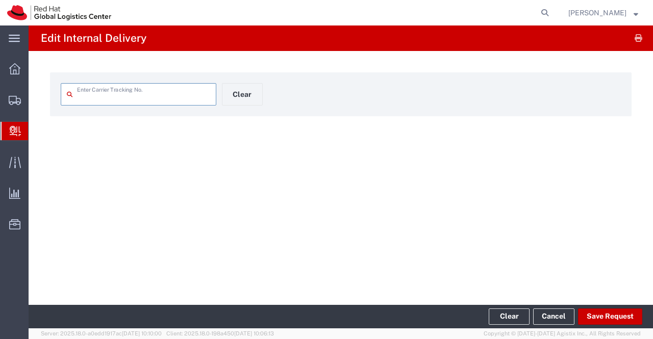
type input "53593191783"
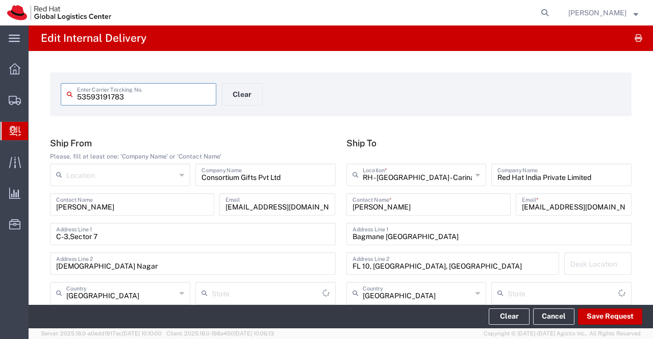
type input "Your Packaging"
type input "[GEOGRAPHIC_DATA]"
type input "Ground"
type input "Karnataka"
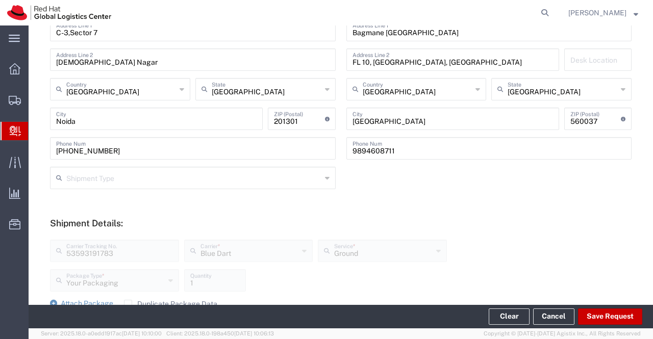
scroll to position [408, 0]
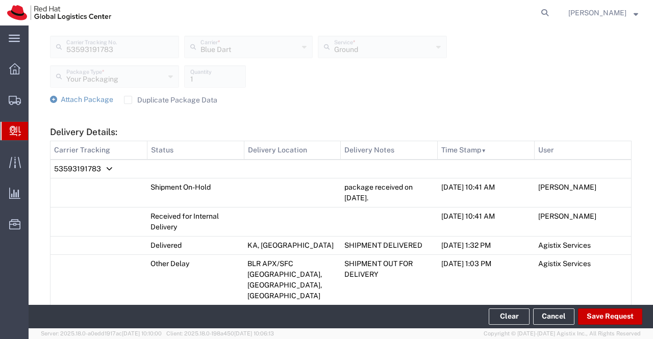
click at [0, 0] on span "Create Delivery" at bounding box center [0, 0] width 0 height 0
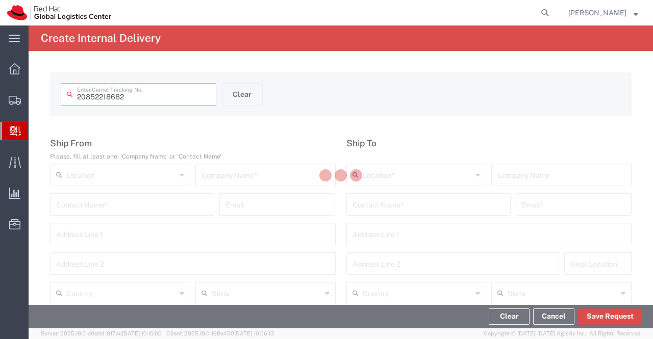
type input "20852218682"
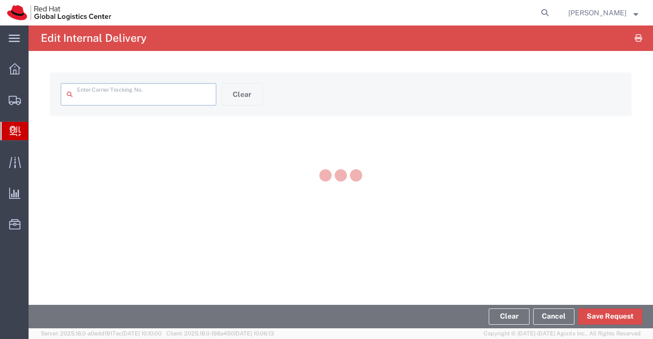
type input "20852218682"
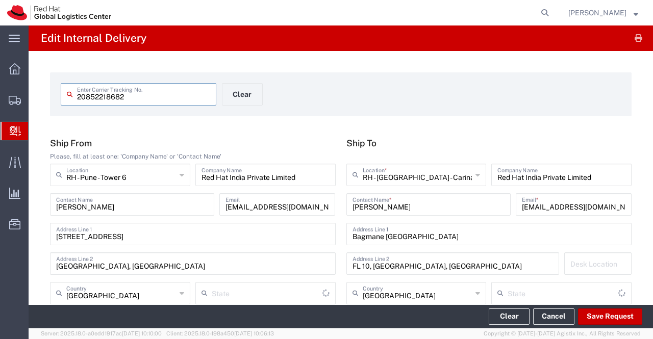
type input "Your Packaging"
type input "Domestic Priority"
type input "Mahārāshtra"
type input "[GEOGRAPHIC_DATA]"
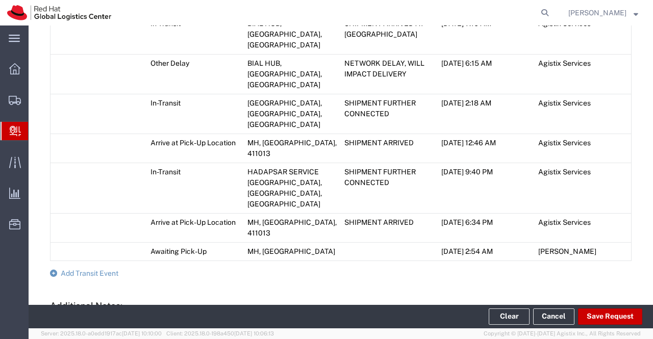
scroll to position [743, 0]
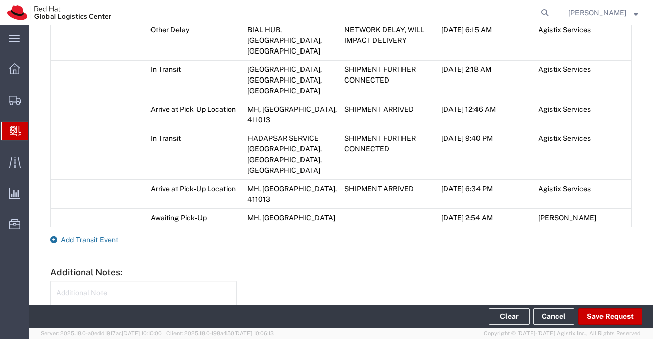
click at [50, 236] on icon at bounding box center [53, 239] width 7 height 7
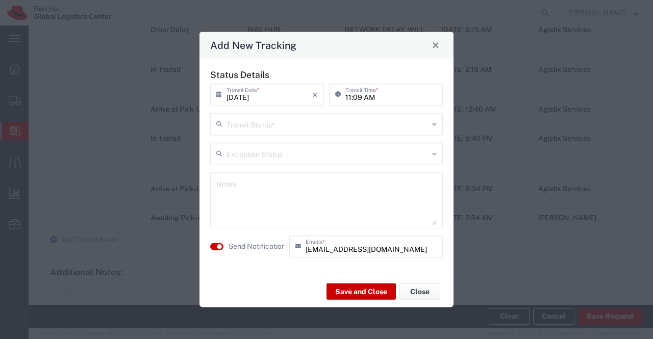
click at [434, 124] on icon at bounding box center [434, 124] width 5 height 16
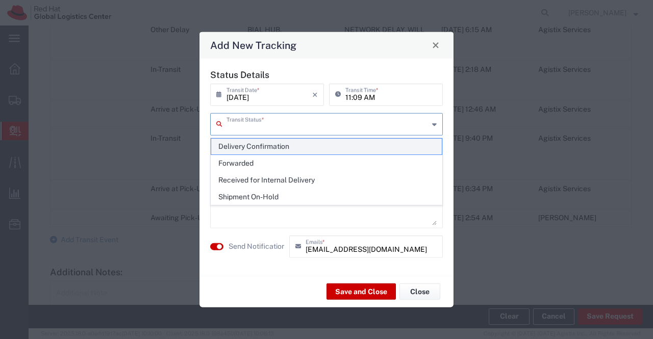
click at [424, 146] on span "Delivery Confirmation" at bounding box center [326, 147] width 231 height 16
type input "Delivery Confirmation"
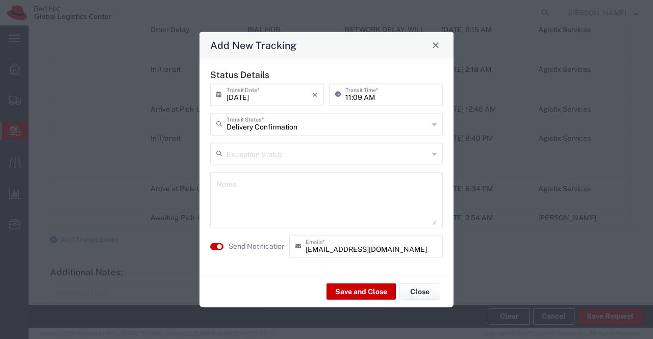
click at [386, 189] on textarea at bounding box center [326, 200] width 221 height 50
paste textarea "53593191783"
type textarea "5"
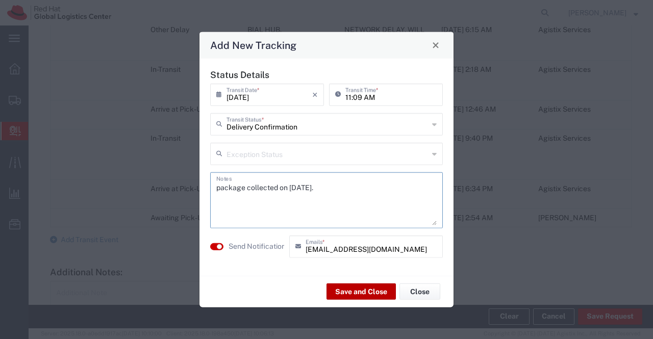
type textarea "package collected on 08th Sept 2025."
click at [340, 288] on button "Save and Close" at bounding box center [361, 292] width 69 height 16
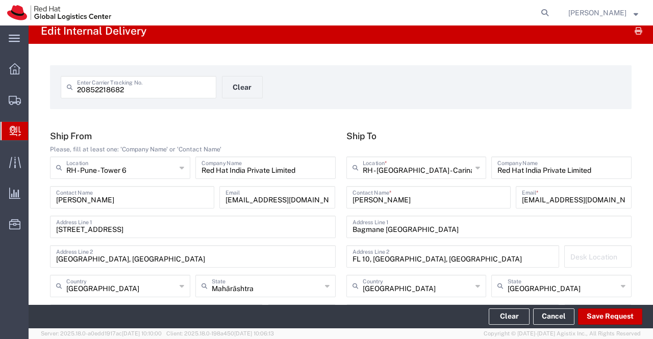
scroll to position [7, 0]
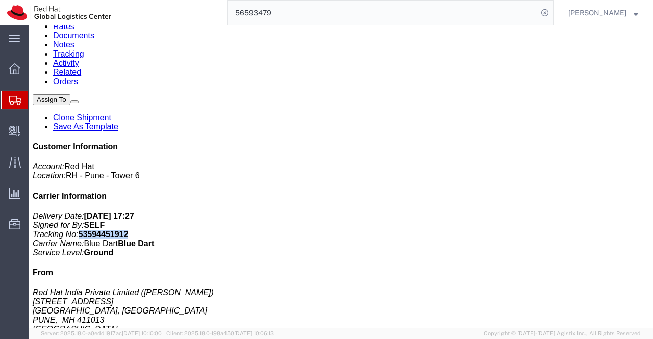
scroll to position [134, 0]
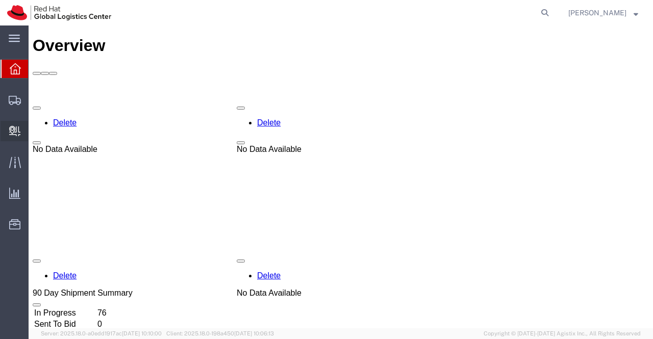
click at [0, 0] on span "Create Delivery" at bounding box center [0, 0] width 0 height 0
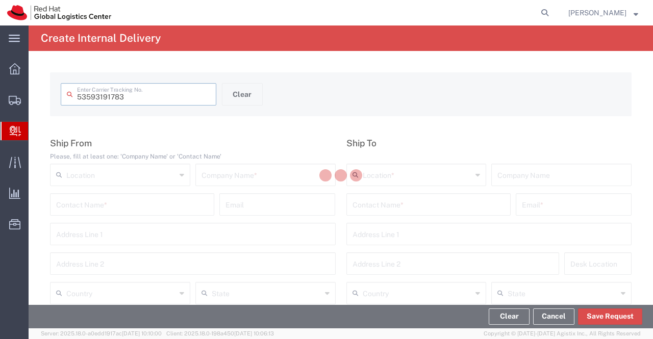
type input "53593191783"
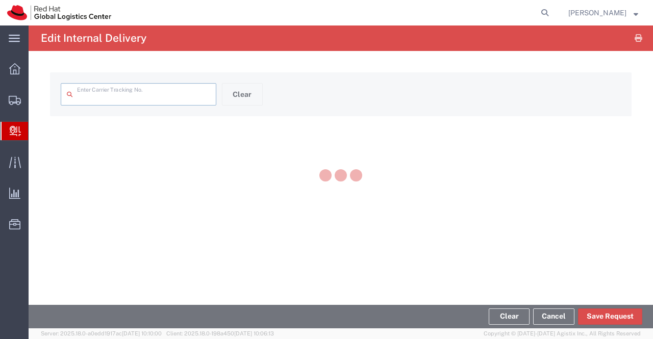
type input "53593191783"
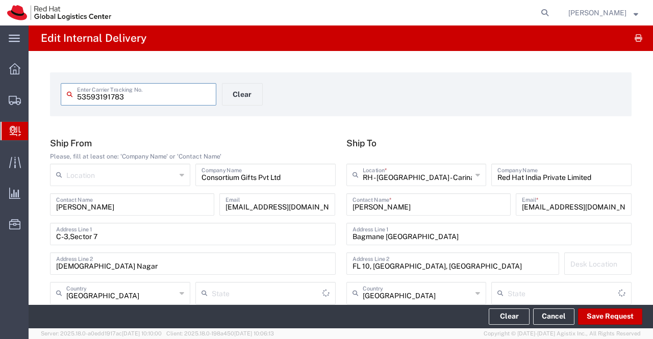
type input "Your Packaging"
type input "Ground"
type input "[GEOGRAPHIC_DATA]"
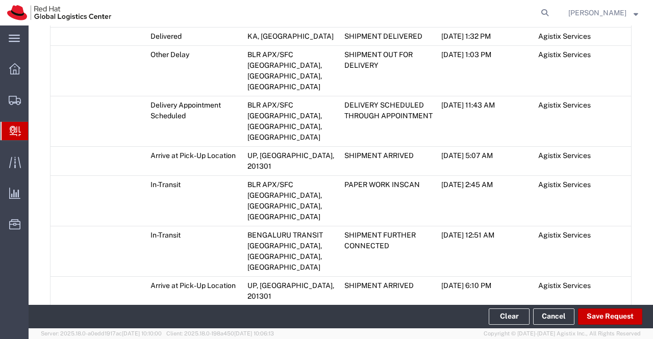
scroll to position [817, 0]
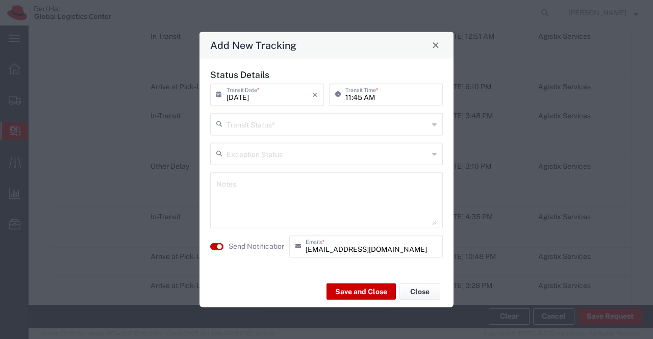
click at [434, 122] on icon at bounding box center [434, 124] width 5 height 16
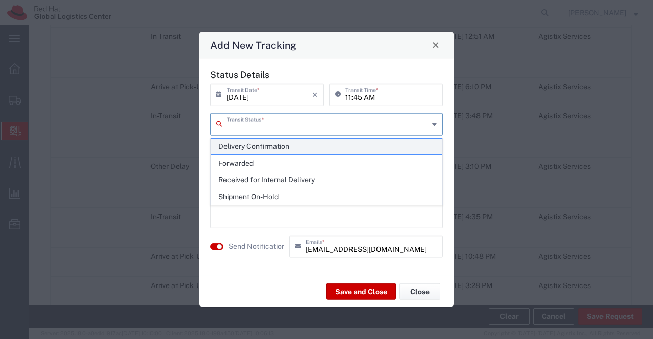
click at [431, 140] on span "Delivery Confirmation" at bounding box center [326, 147] width 231 height 16
type input "Delivery Confirmation"
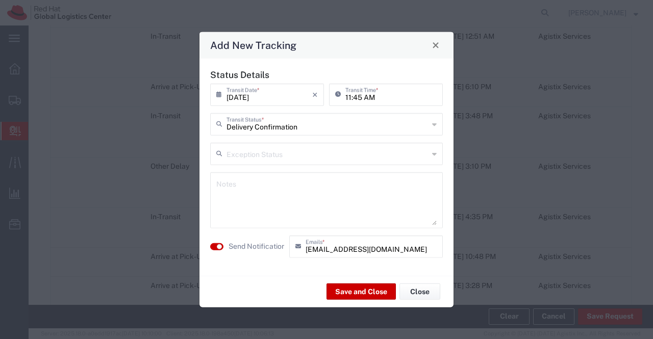
click at [385, 194] on textarea at bounding box center [326, 200] width 221 height 50
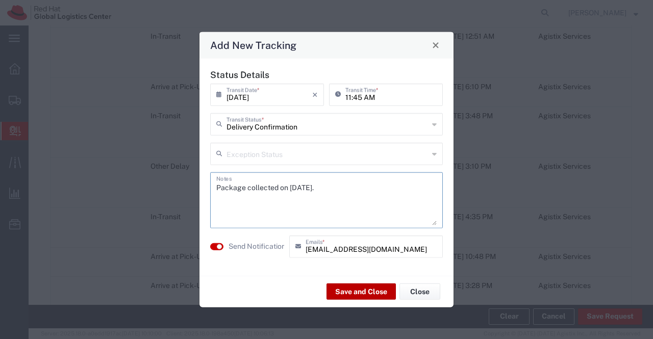
type textarea "Package collected on [DATE]."
click at [364, 293] on button "Save and Close" at bounding box center [361, 292] width 69 height 16
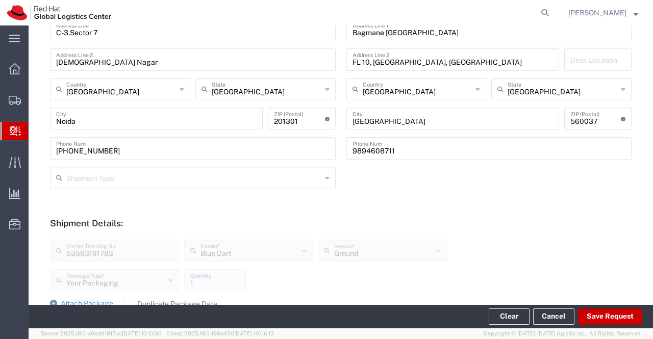
scroll to position [0, 0]
